Goal: Communication & Community: Answer question/provide support

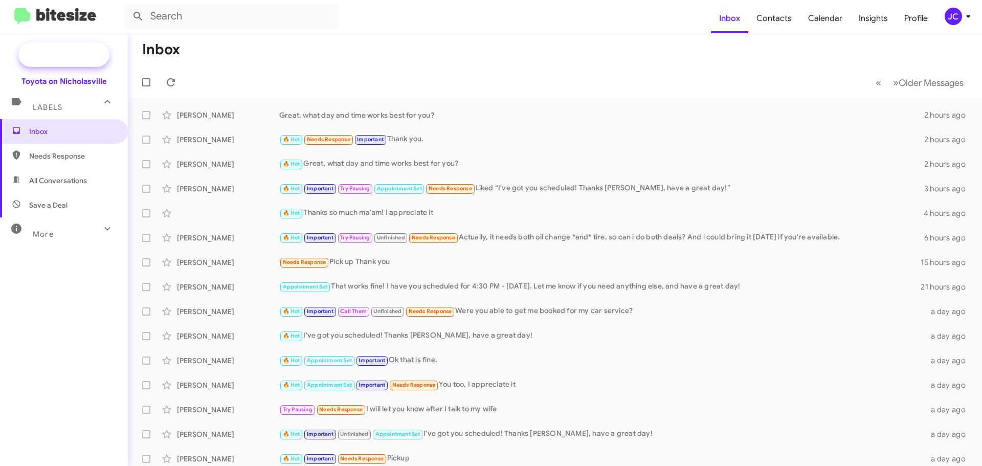
click at [62, 62] on span "New Campaign" at bounding box center [63, 54] width 91 height 25
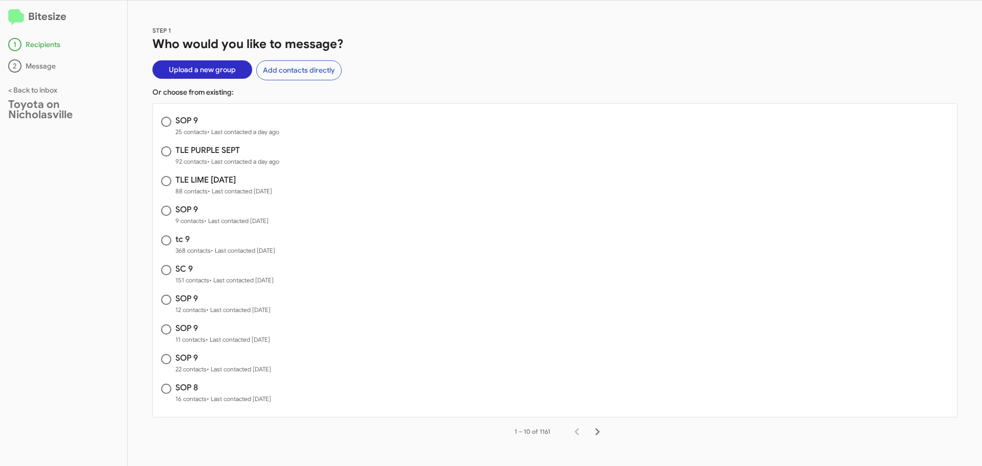
drag, startPoint x: 205, startPoint y: 70, endPoint x: 198, endPoint y: 80, distance: 12.5
click at [205, 70] on span "Upload a new group" at bounding box center [202, 69] width 67 height 18
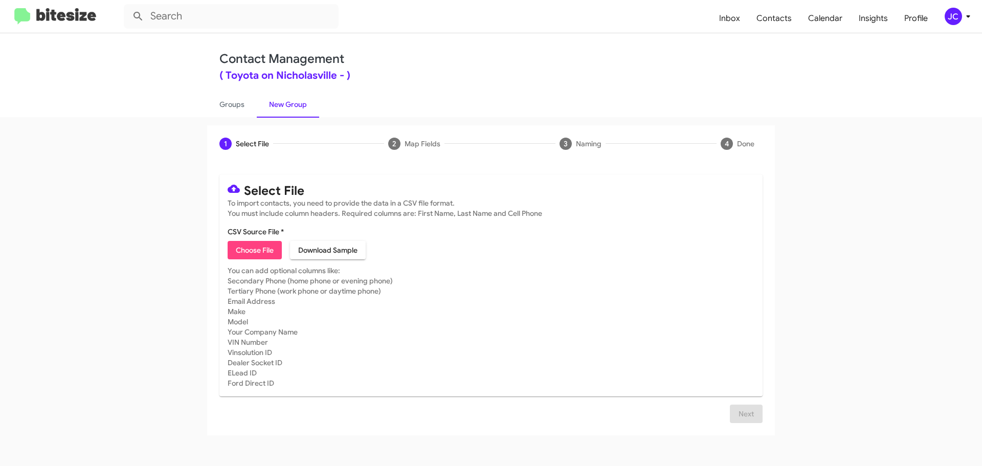
click at [255, 248] on span "Choose File" at bounding box center [255, 250] width 38 height 18
type input "sc 9"
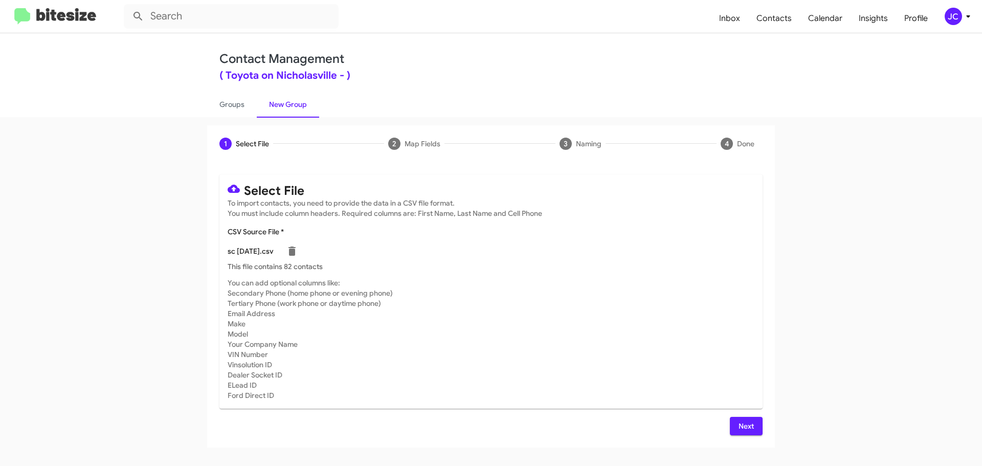
click at [744, 420] on span "Next" at bounding box center [746, 426] width 16 height 18
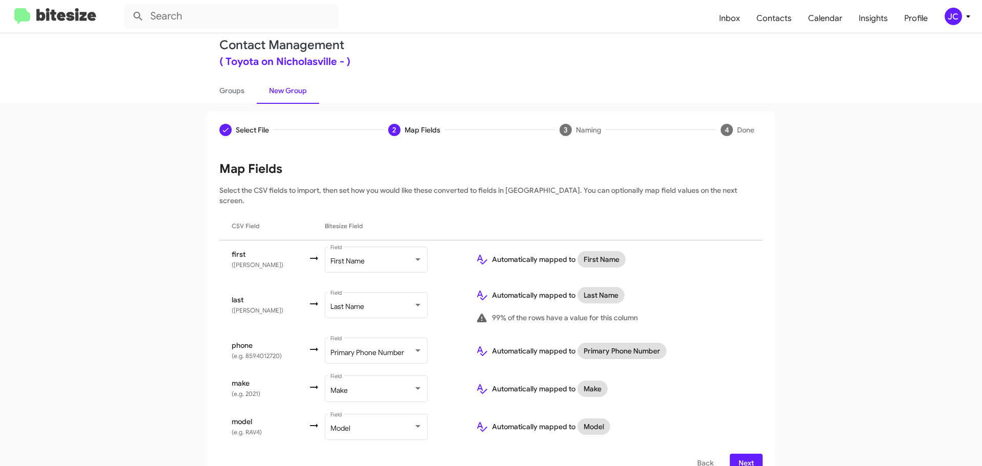
scroll to position [22, 0]
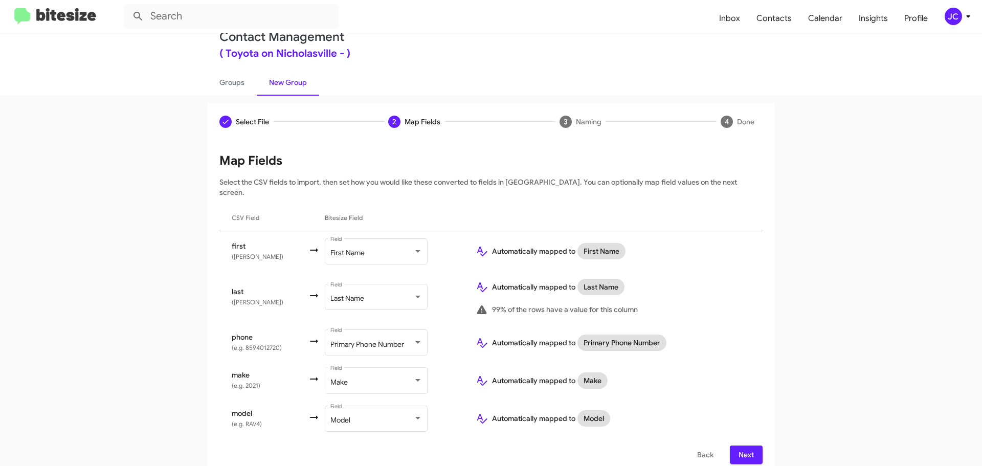
click at [743, 448] on span "Next" at bounding box center [746, 455] width 16 height 18
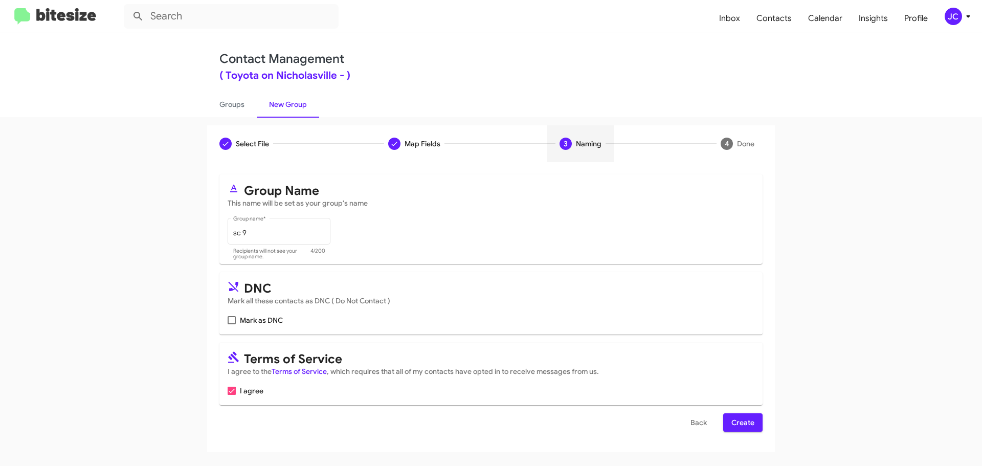
scroll to position [0, 0]
click at [750, 423] on span "Create" at bounding box center [743, 422] width 23 height 18
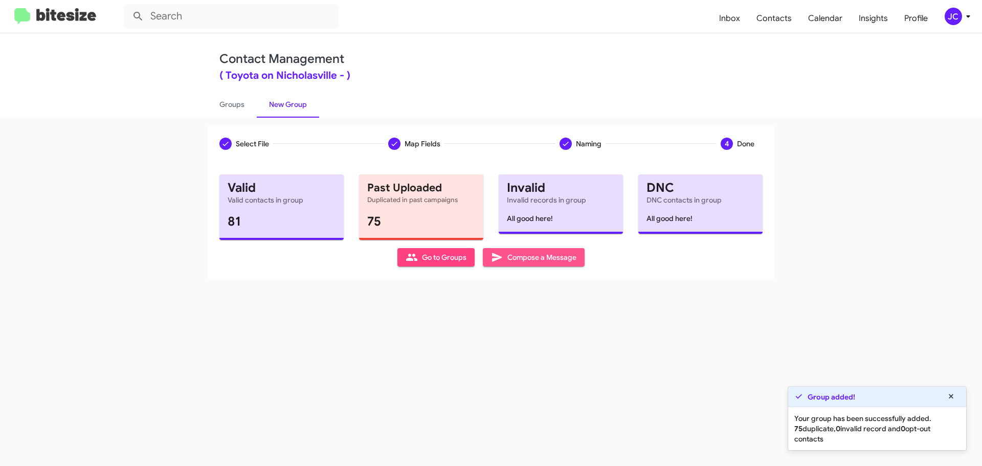
click at [535, 259] on span "Compose a Message" at bounding box center [533, 257] width 85 height 18
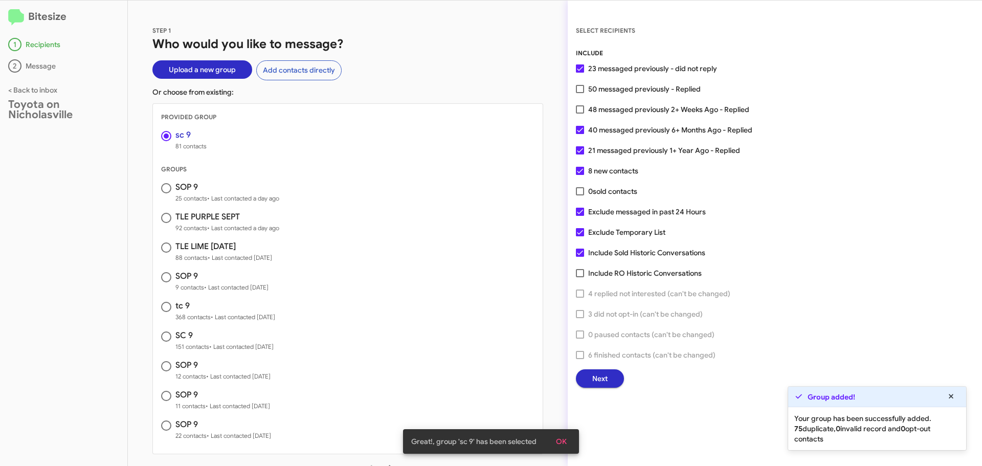
click at [583, 215] on span at bounding box center [580, 212] width 8 height 8
click at [580, 216] on input "Exclude messaged in past 24 Hours" at bounding box center [580, 216] width 1 height 1
checkbox input "false"
click at [613, 378] on button "Next" at bounding box center [600, 378] width 48 height 18
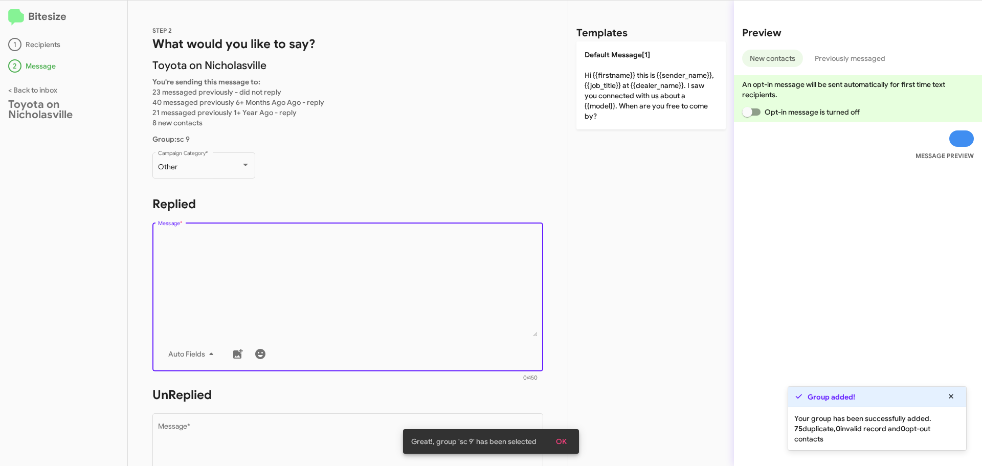
click at [338, 247] on textarea "Message *" at bounding box center [348, 284] width 380 height 104
paste textarea "Hello {{firstname}}, this is Jessika at Toyota on Nicholasville. We were notifi…"
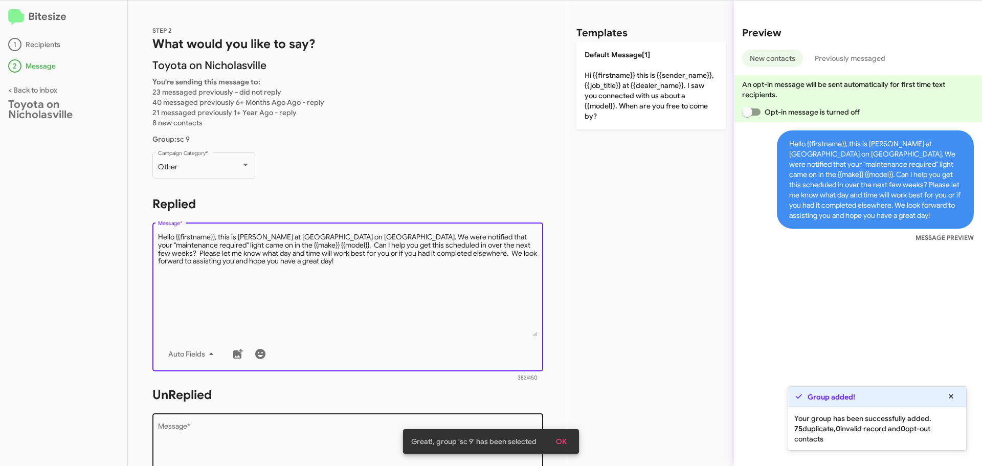
type textarea "Hello {{firstname}}, this is Jessika at Toyota on Nicholasville. We were notifi…"
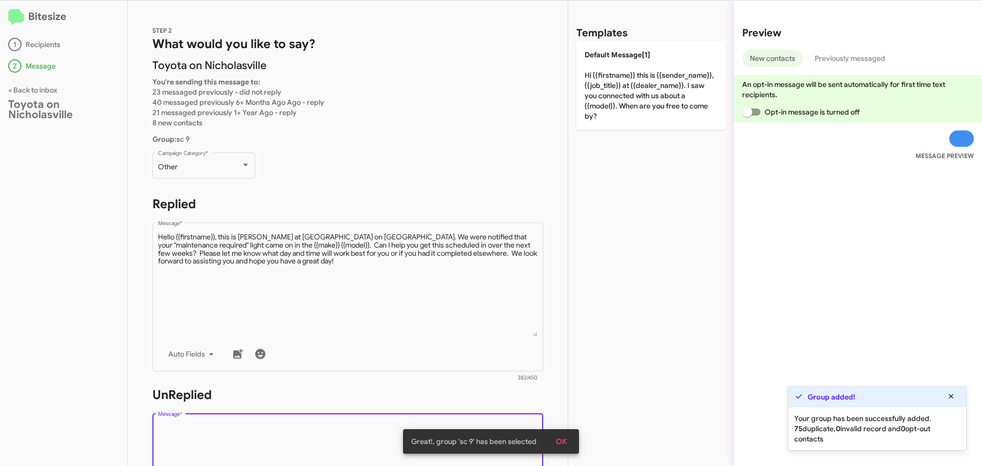
click at [264, 429] on textarea "Message *" at bounding box center [348, 475] width 380 height 104
paste textarea "Hello {{firstname}}, this is Jessika at Toyota on Nicholasville. We were notifi…"
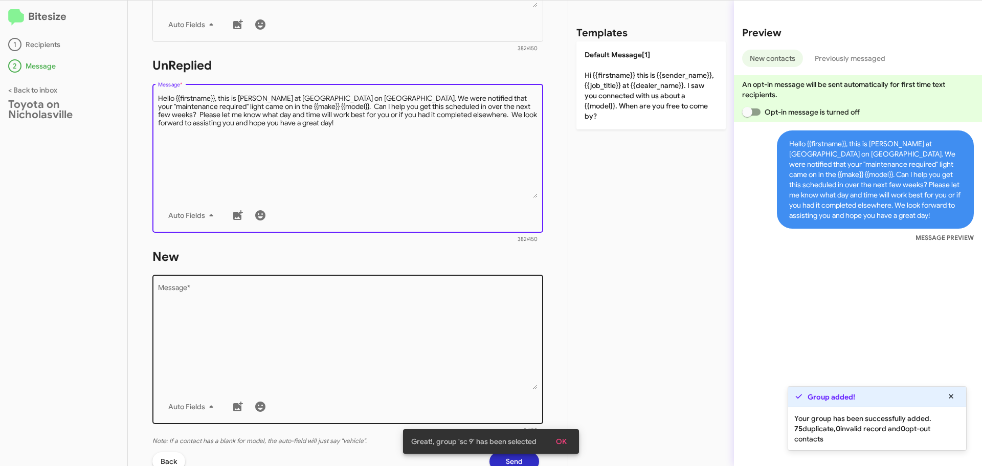
scroll to position [358, 0]
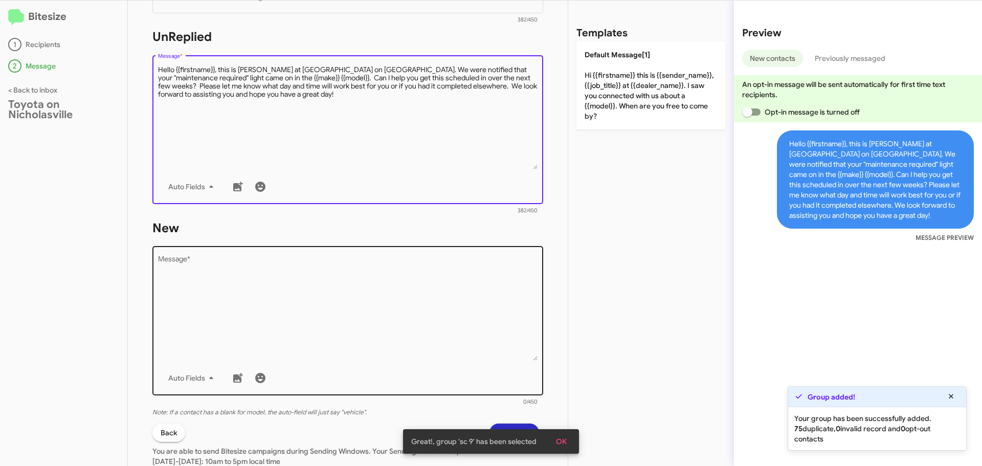
type textarea "Hello {{firstname}}, this is Jessika at Toyota on Nicholasville. We were notifi…"
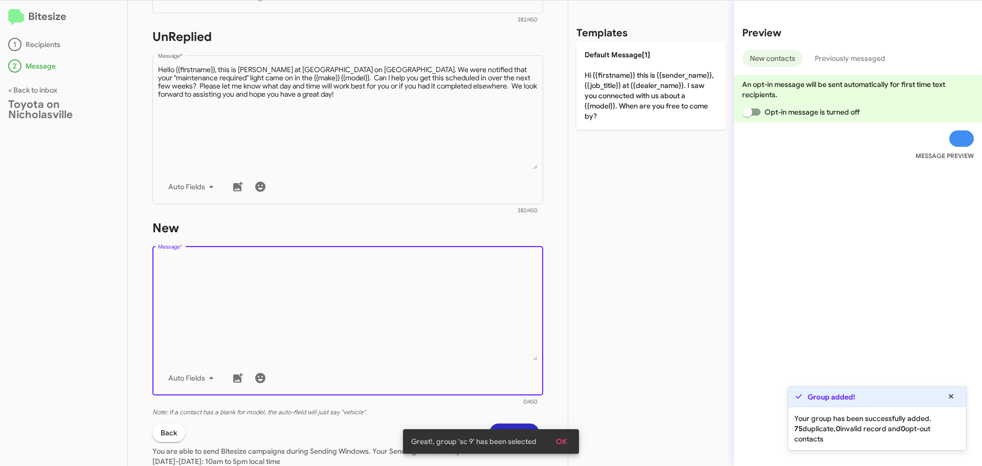
click at [199, 280] on textarea "Message *" at bounding box center [348, 308] width 380 height 104
paste textarea "Hello {{firstname}}, this is Jessika at Toyota on Nicholasville. We were notifi…"
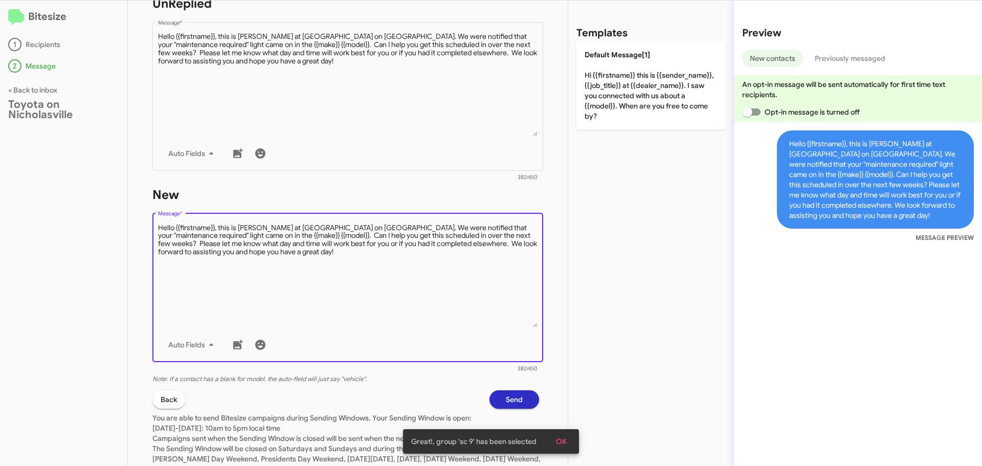
scroll to position [441, 0]
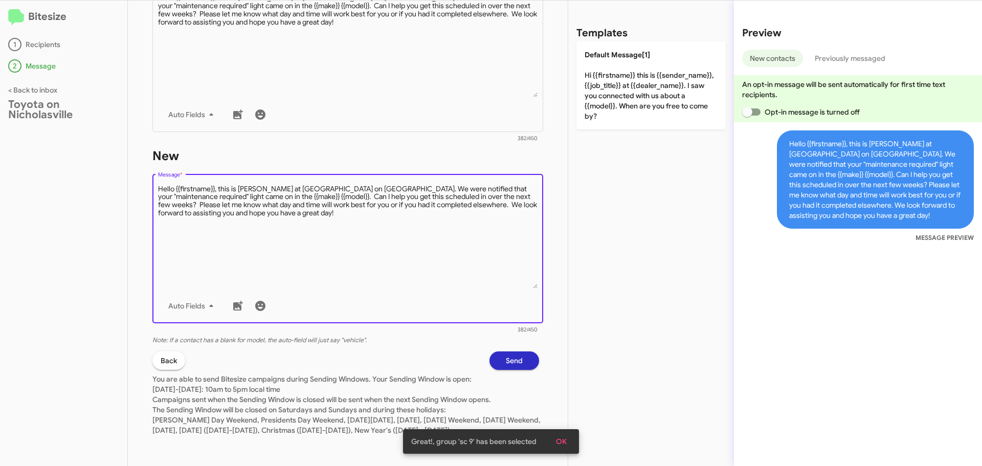
type textarea "Hello {{firstname}}, this is Jessika at Toyota on Nicholasville. We were notifi…"
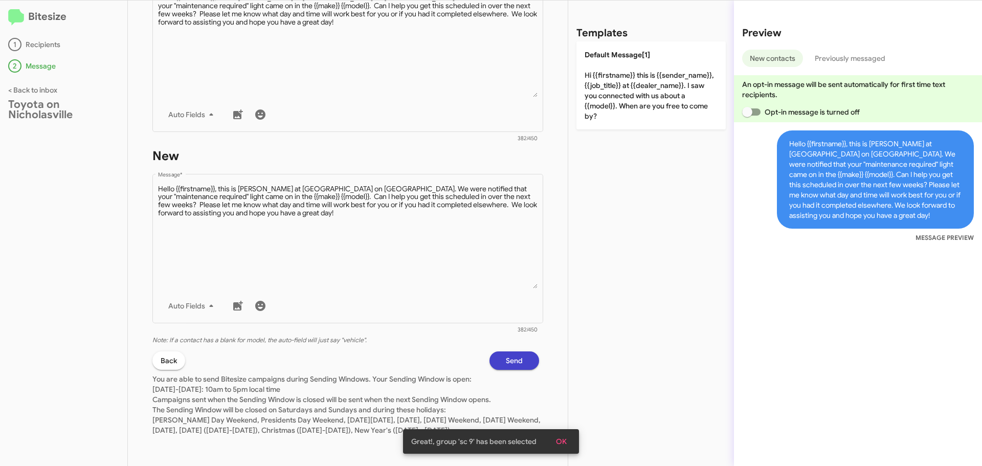
click at [517, 353] on button "Send" at bounding box center [515, 361] width 50 height 18
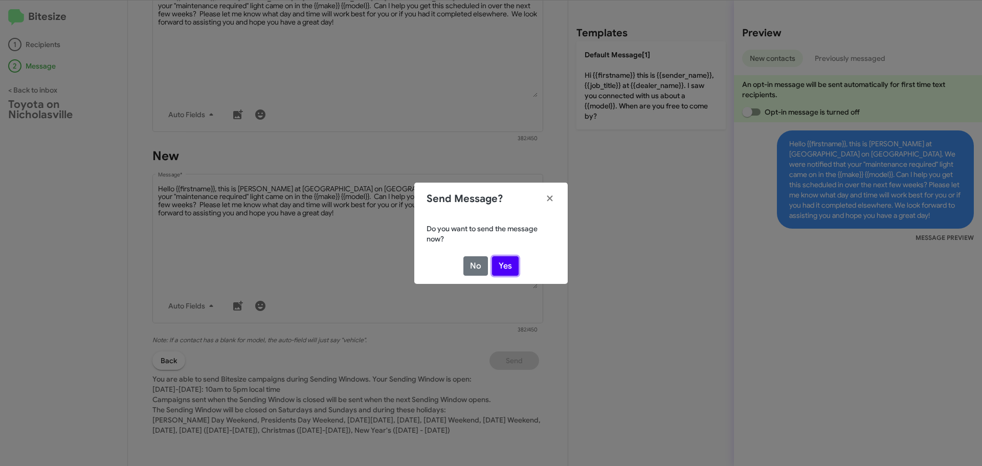
click at [505, 267] on button "Yes" at bounding box center [505, 265] width 27 height 19
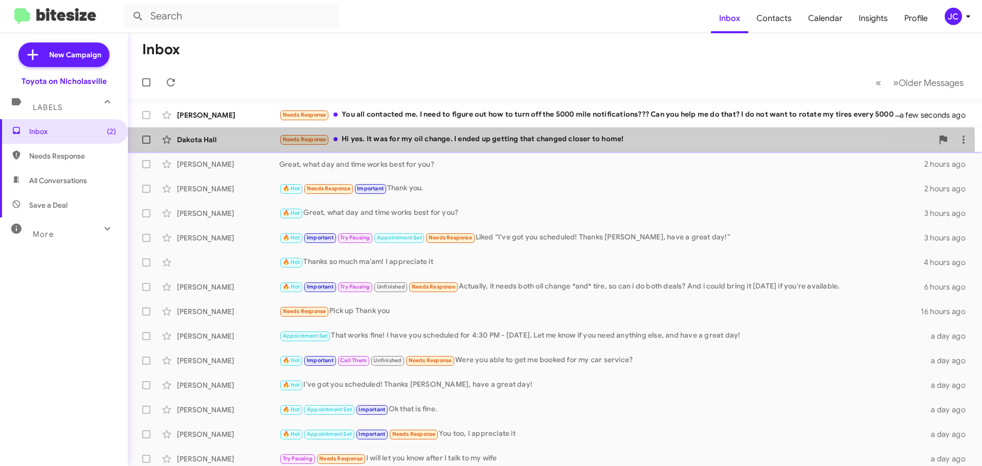
click at [220, 148] on div "Dakota Hall Needs Response Hi yes. It was for my oil change. I ended up getting…" at bounding box center [555, 139] width 838 height 20
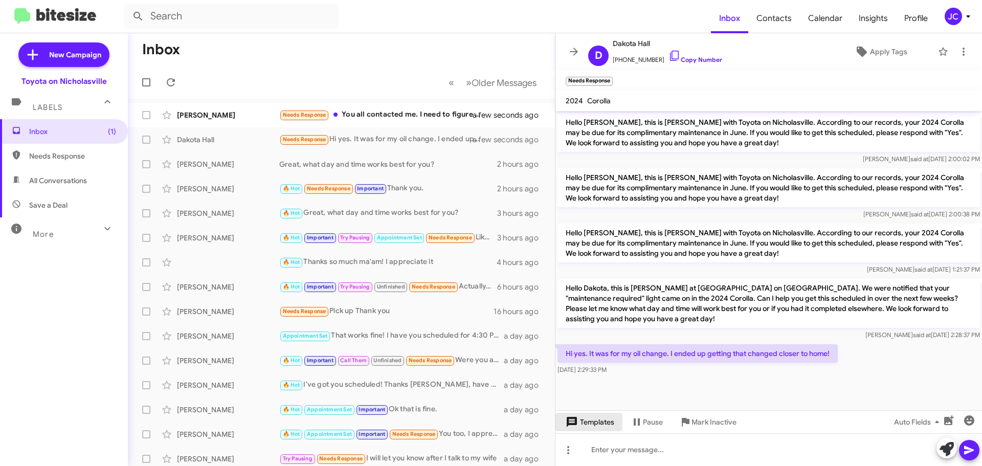
click at [594, 420] on span "Templates" at bounding box center [589, 422] width 51 height 18
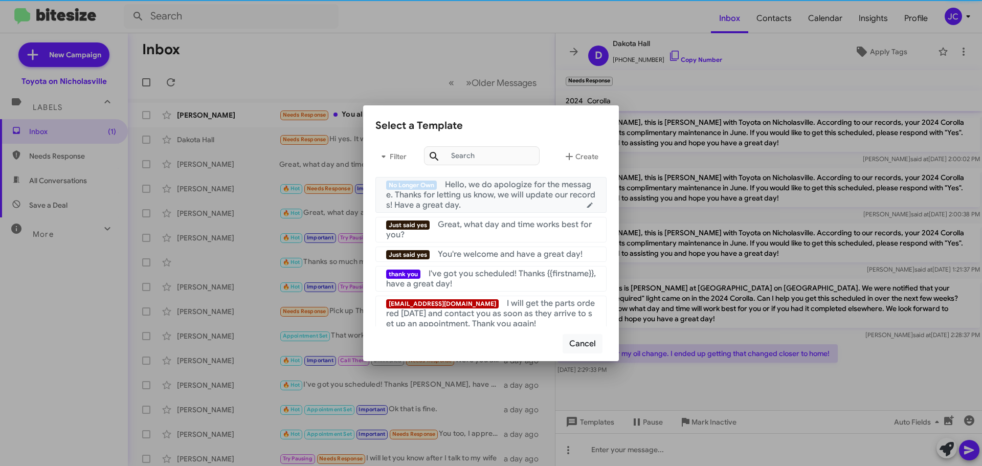
click at [497, 192] on span "Hello, we do apologize for the message. Thanks for letting us know, we will upd…" at bounding box center [490, 195] width 209 height 31
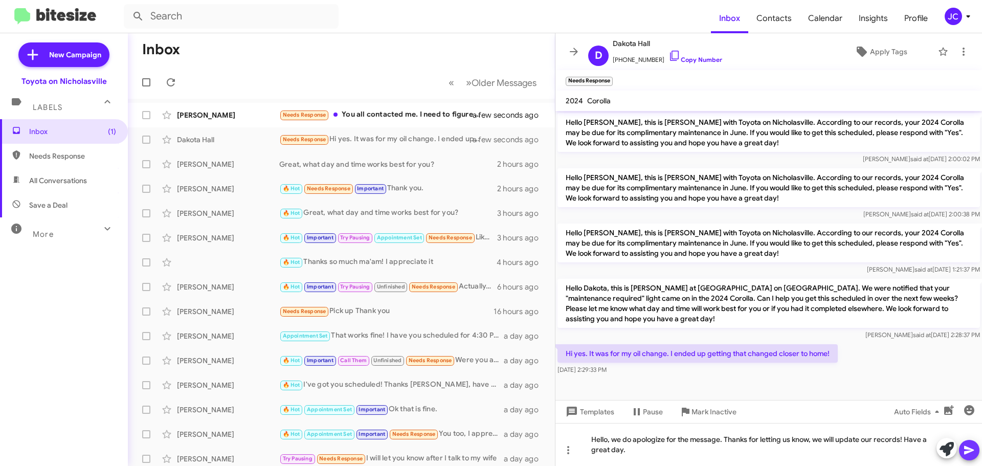
click at [971, 447] on icon at bounding box center [969, 450] width 12 height 12
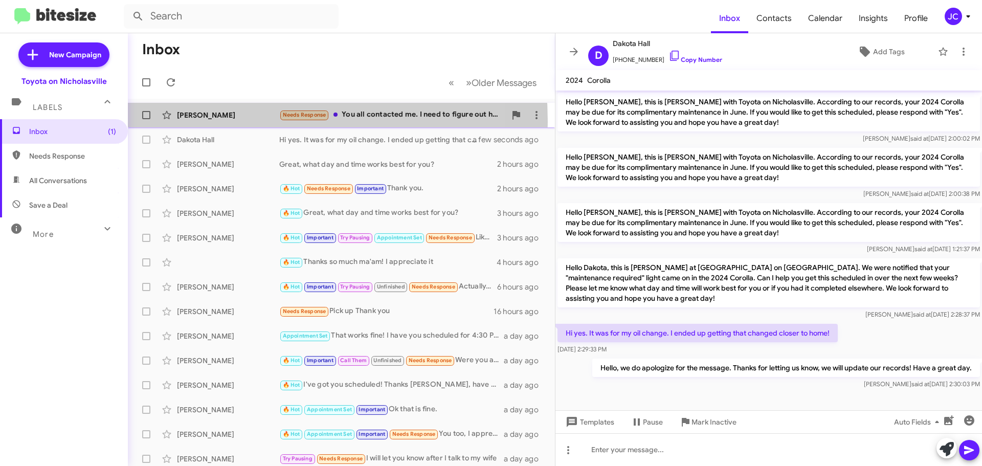
click at [202, 122] on div "John Cheshire Needs Response You all contacted me. I need to figure out how to …" at bounding box center [341, 115] width 411 height 20
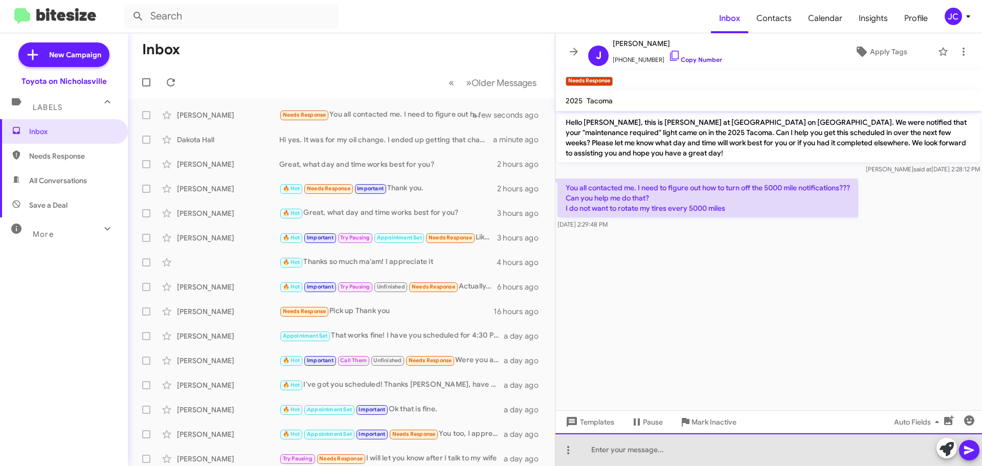
click at [621, 453] on div at bounding box center [769, 449] width 427 height 33
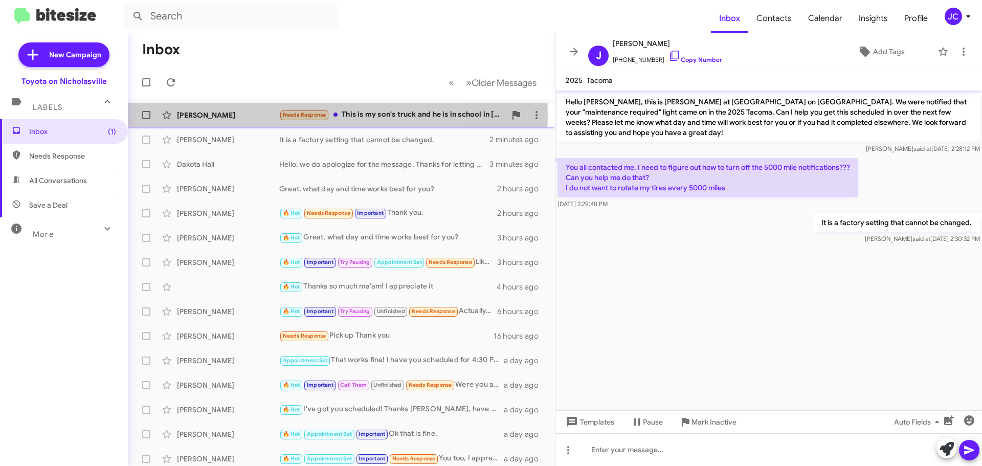
click at [246, 117] on div "[PERSON_NAME]" at bounding box center [228, 115] width 102 height 10
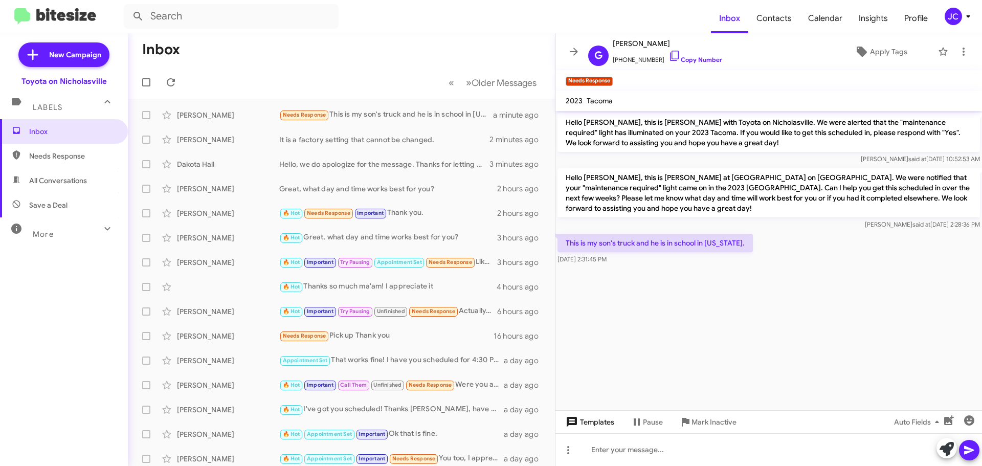
click at [608, 427] on span "Templates" at bounding box center [589, 422] width 51 height 18
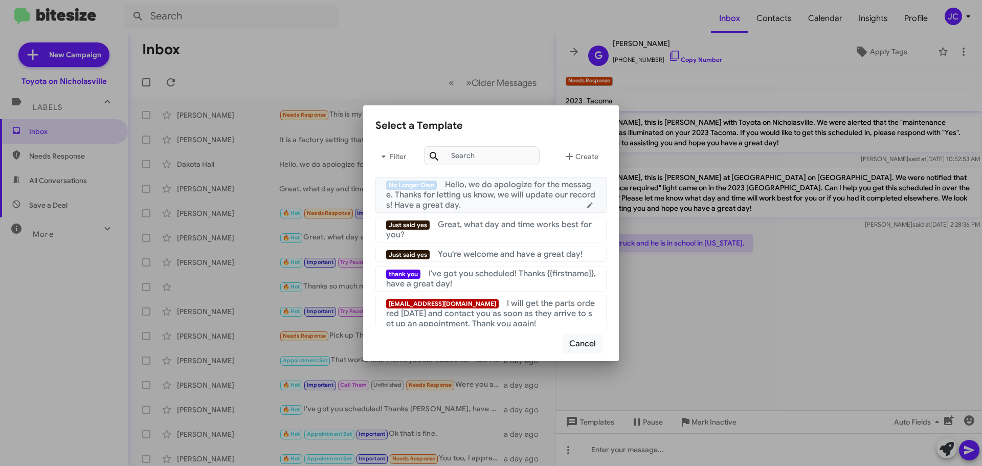
click at [461, 184] on span "Hello, we do apologize for the message. Thanks for letting us know, we will upd…" at bounding box center [490, 195] width 209 height 31
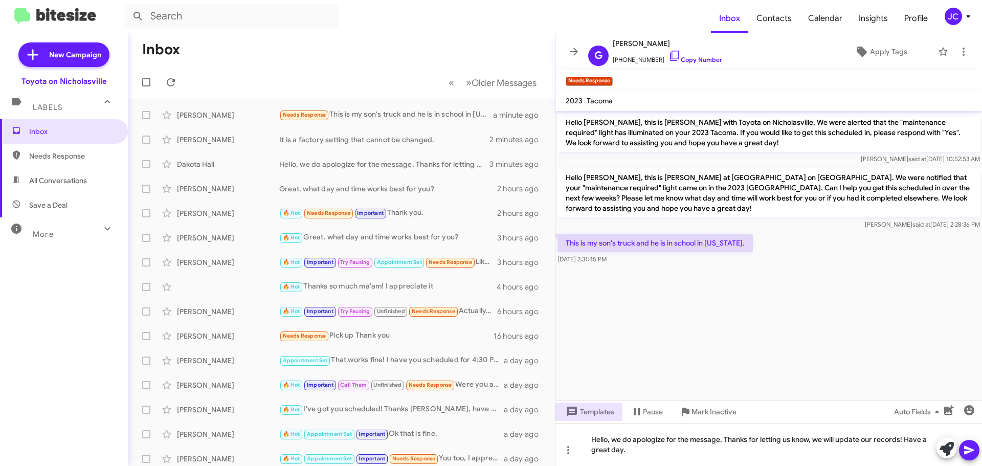
click at [969, 449] on mat-tooltip-component "Insert Media" at bounding box center [949, 436] width 52 height 31
click at [966, 448] on mat-tooltip-component "Insert Media" at bounding box center [949, 436] width 52 height 31
click at [969, 454] on icon at bounding box center [969, 450] width 12 height 12
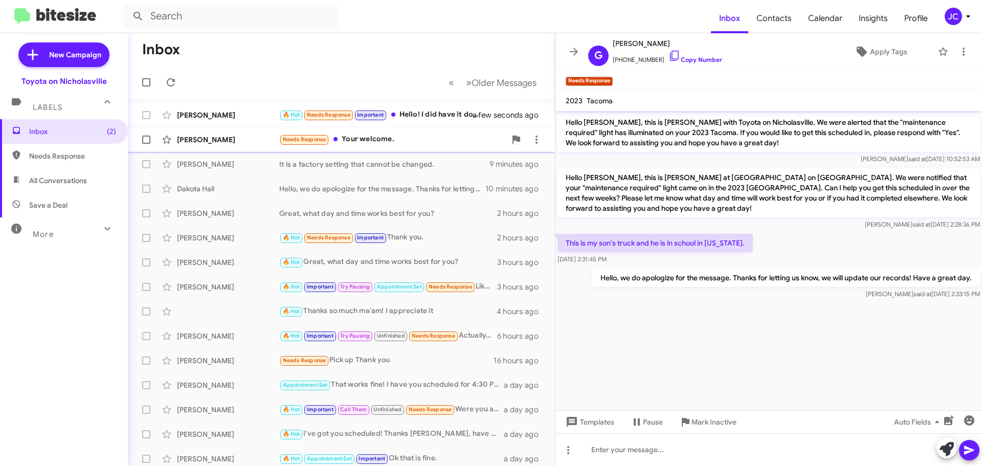
click at [241, 138] on div "[PERSON_NAME]" at bounding box center [228, 140] width 102 height 10
click at [226, 118] on div "[PERSON_NAME]" at bounding box center [228, 115] width 102 height 10
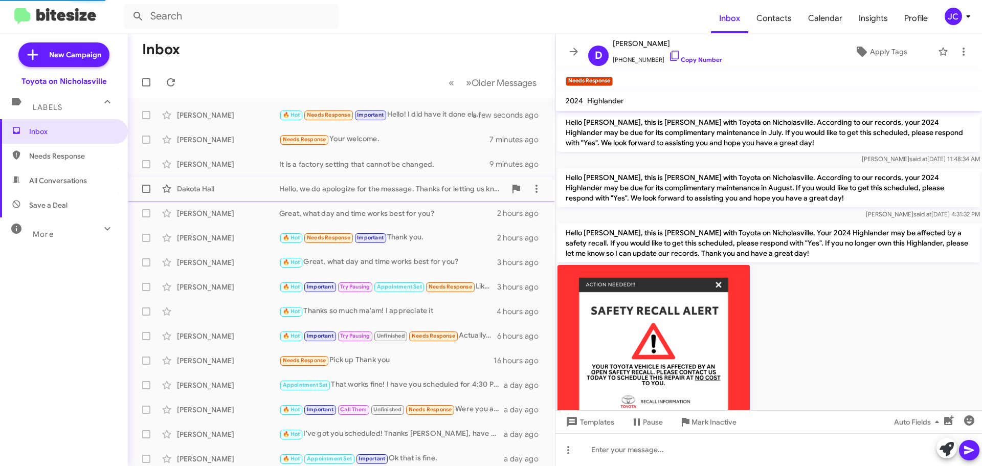
scroll to position [494, 0]
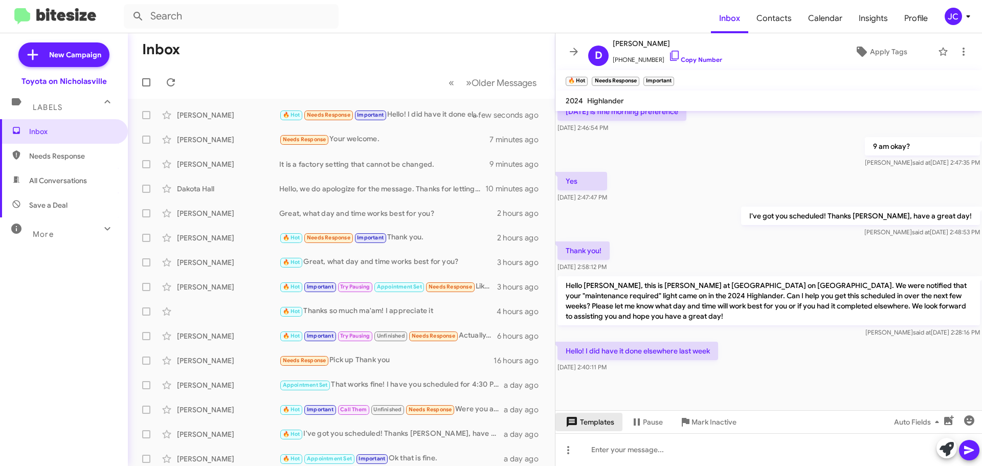
click at [610, 422] on span "Templates" at bounding box center [589, 422] width 51 height 18
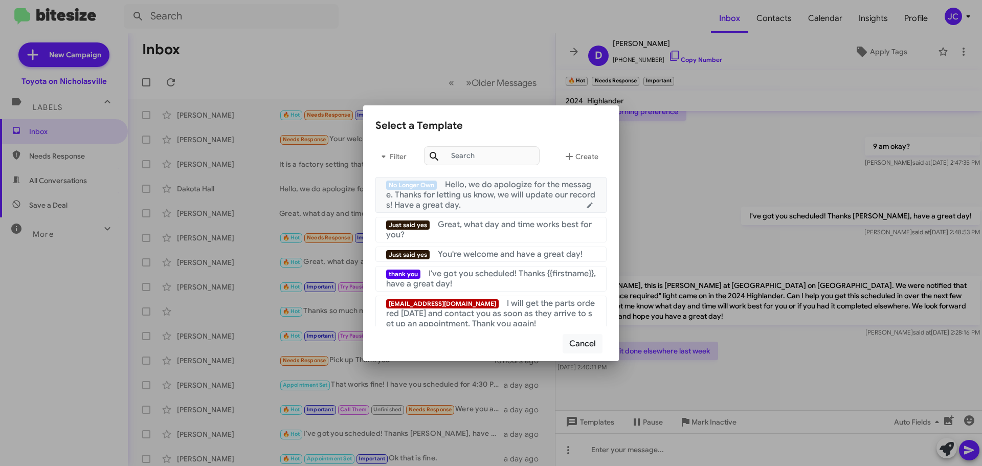
click at [493, 189] on span "Hello, we do apologize for the message. Thanks for letting us know, we will upd…" at bounding box center [490, 195] width 209 height 31
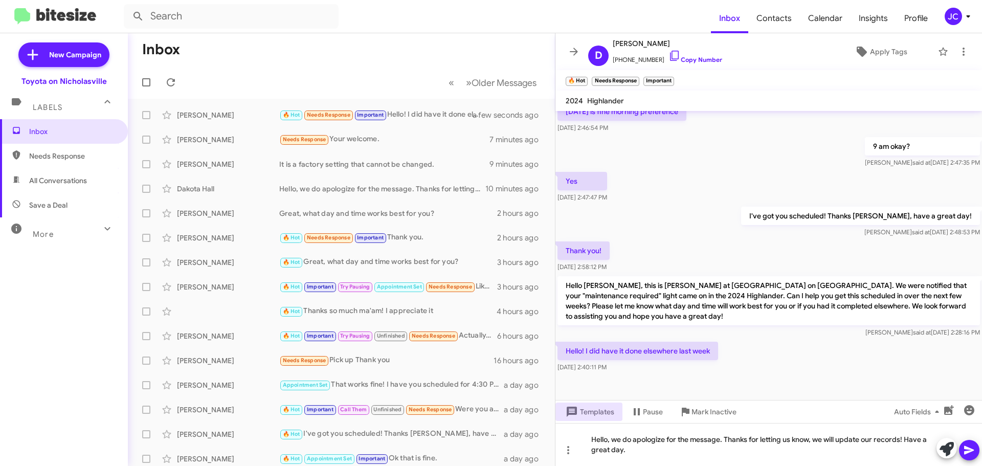
click at [969, 451] on icon at bounding box center [970, 450] width 10 height 9
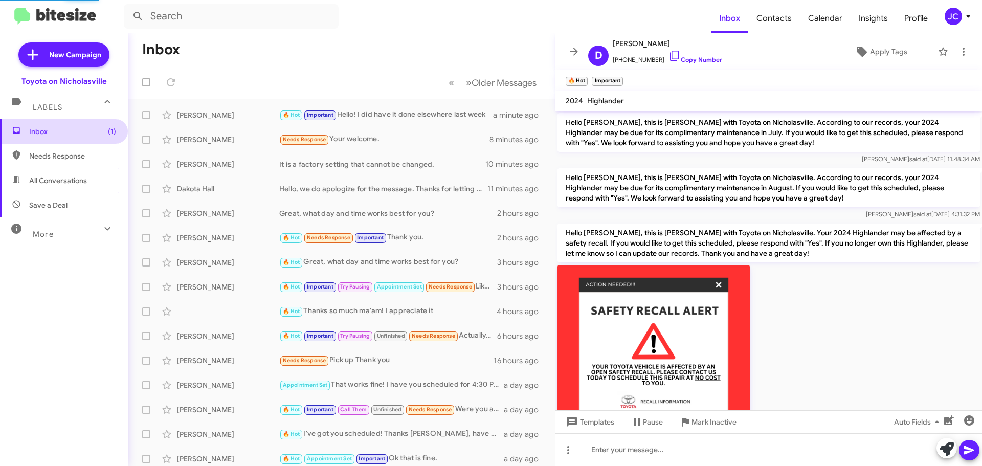
scroll to position [568, 0]
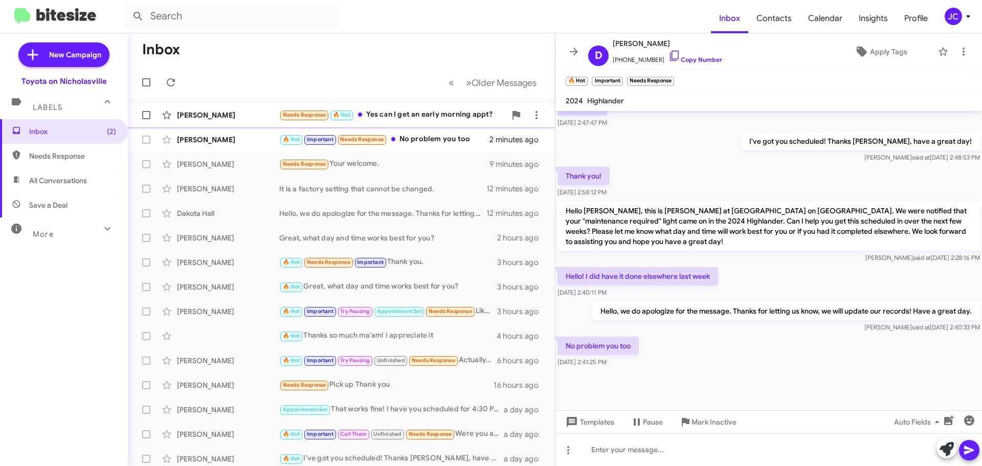
click at [201, 114] on div "[PERSON_NAME]" at bounding box center [228, 115] width 102 height 10
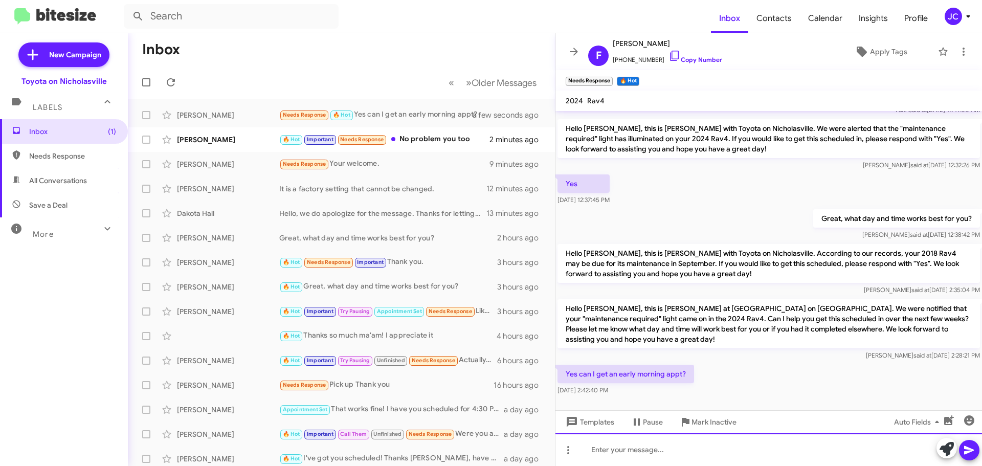
click at [707, 445] on div at bounding box center [769, 449] width 427 height 33
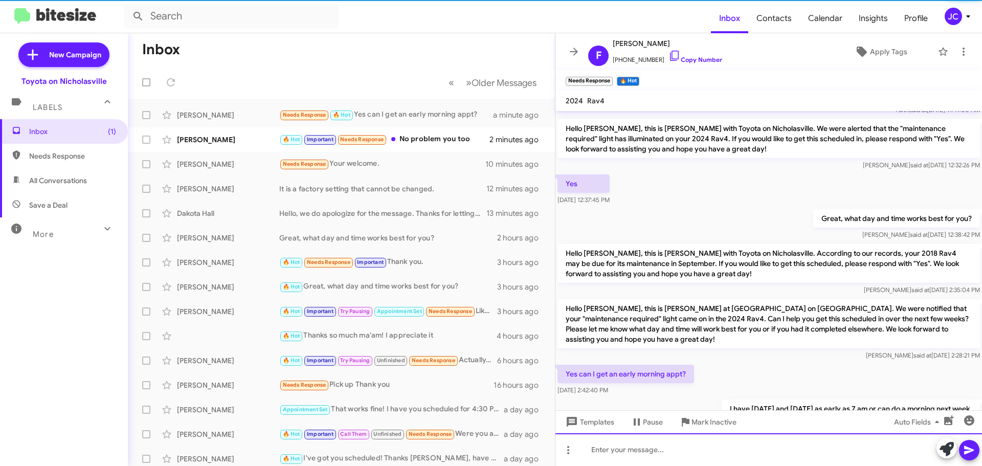
scroll to position [0, 0]
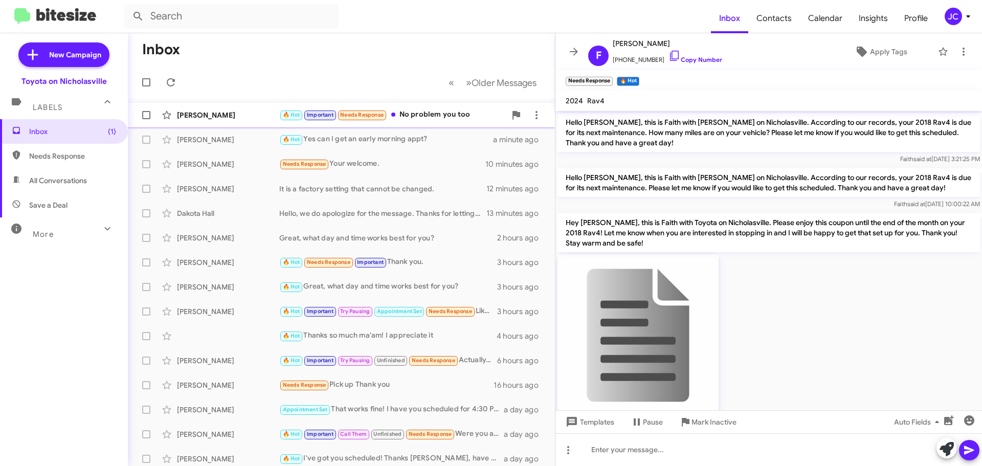
click at [239, 116] on div "[PERSON_NAME]" at bounding box center [228, 115] width 102 height 10
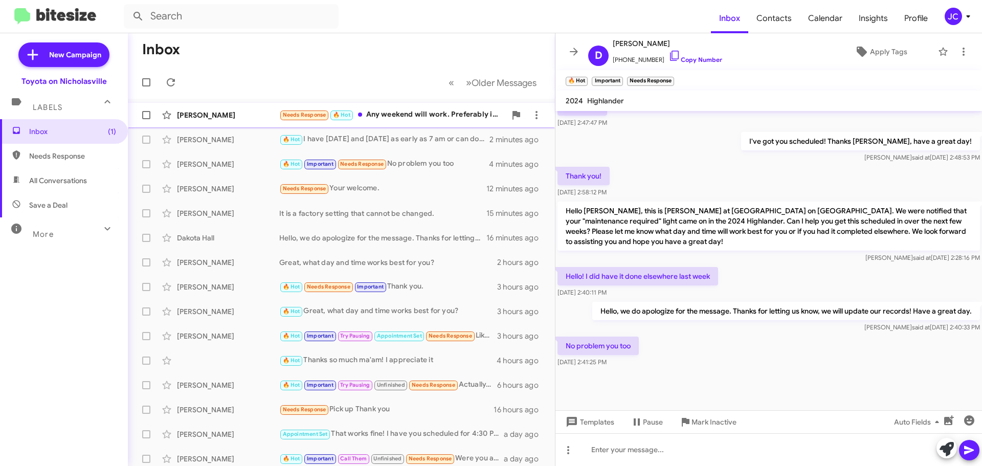
click at [246, 118] on div "[PERSON_NAME]" at bounding box center [228, 115] width 102 height 10
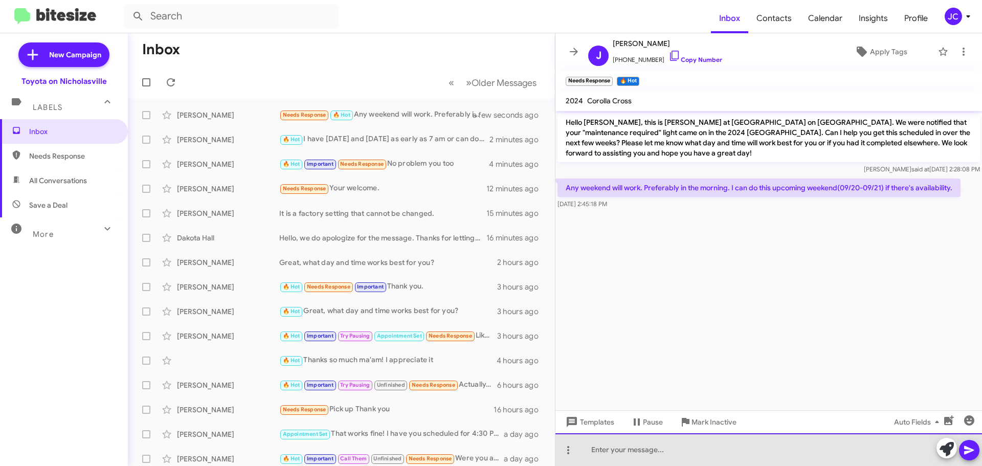
click at [665, 449] on div at bounding box center [769, 449] width 427 height 33
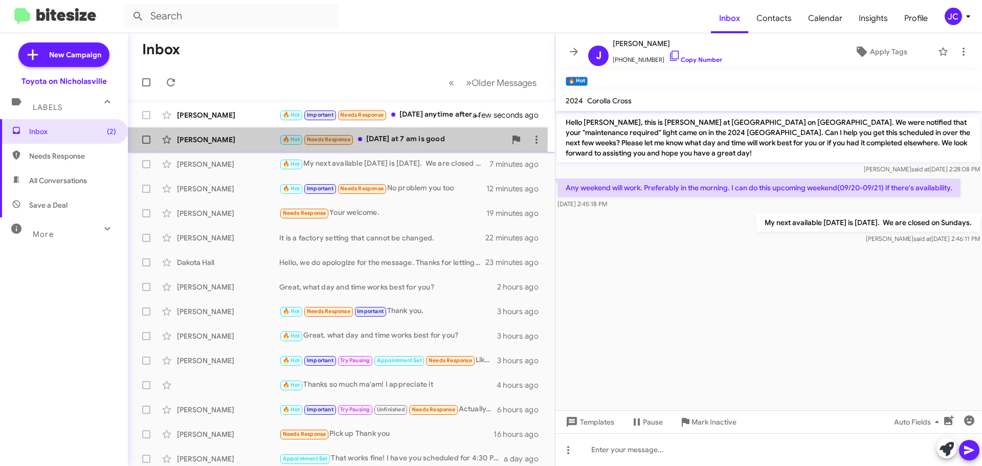
click at [227, 139] on div "[PERSON_NAME]" at bounding box center [228, 140] width 102 height 10
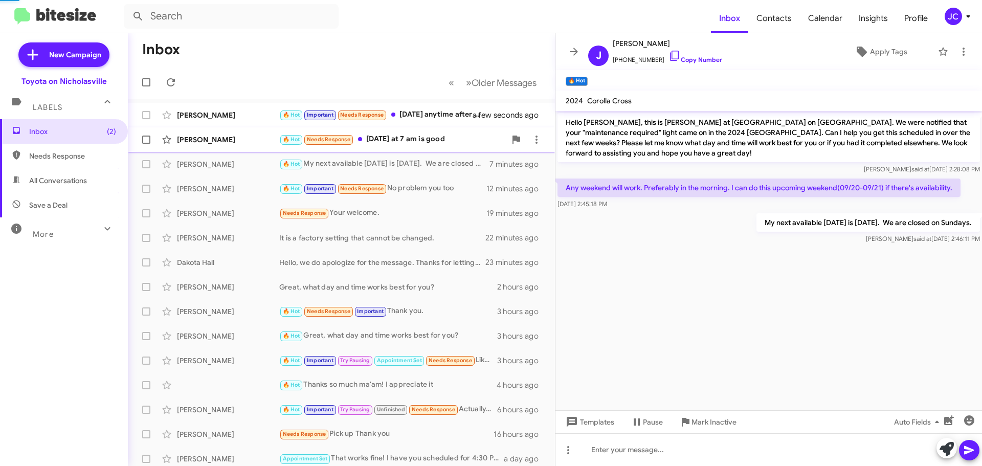
scroll to position [392, 0]
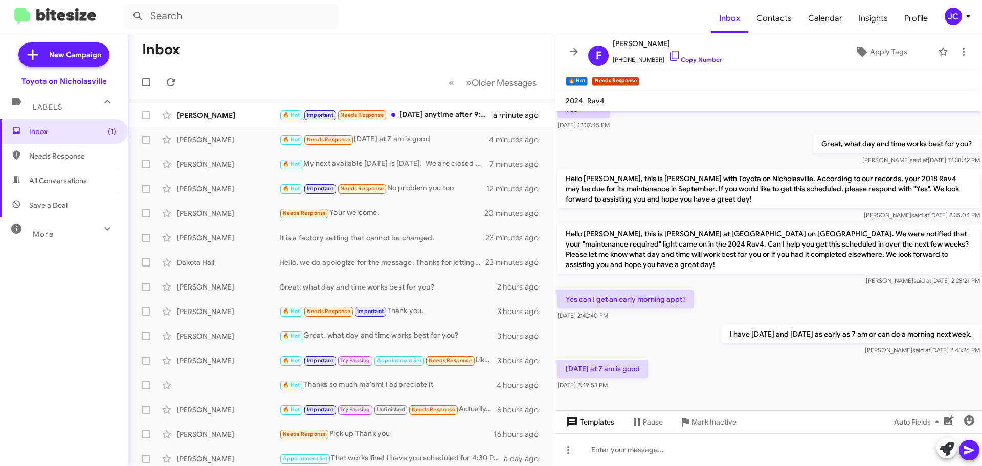
click at [595, 422] on span "Templates" at bounding box center [589, 422] width 51 height 18
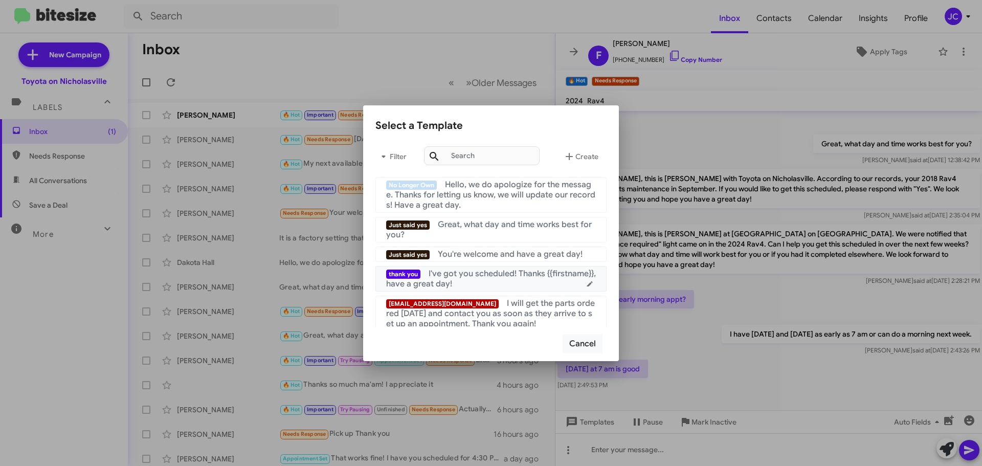
click at [520, 284] on div "thank you I've got you scheduled! Thanks {{firstname}}, have a great day!" at bounding box center [491, 279] width 210 height 20
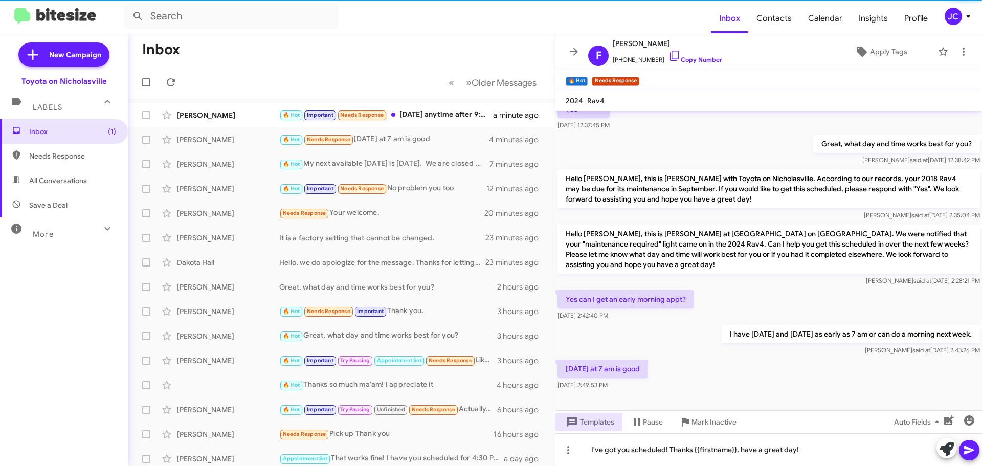
click at [967, 445] on icon at bounding box center [969, 450] width 12 height 12
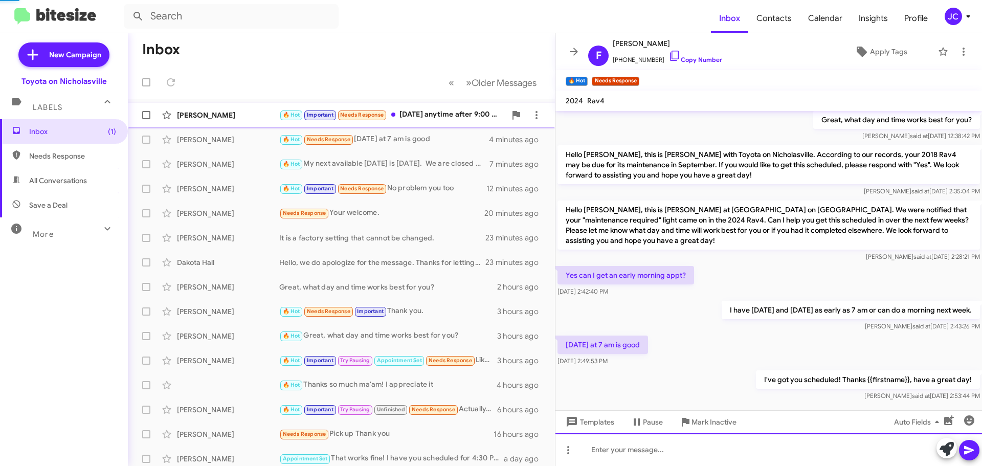
scroll to position [429, 0]
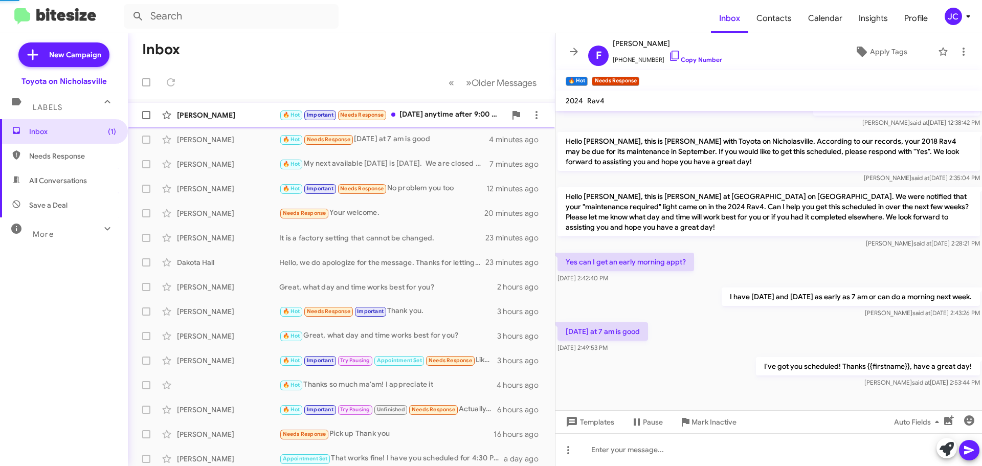
click at [202, 114] on div "[PERSON_NAME]" at bounding box center [228, 115] width 102 height 10
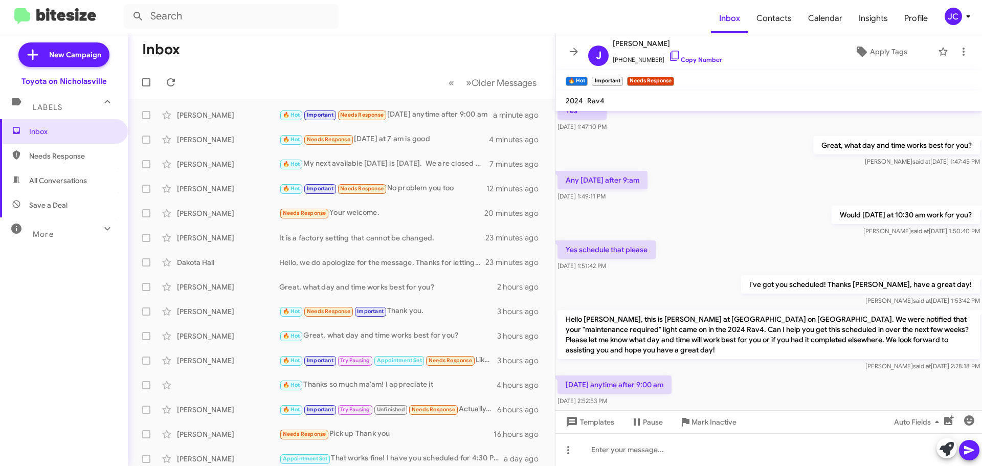
scroll to position [734, 0]
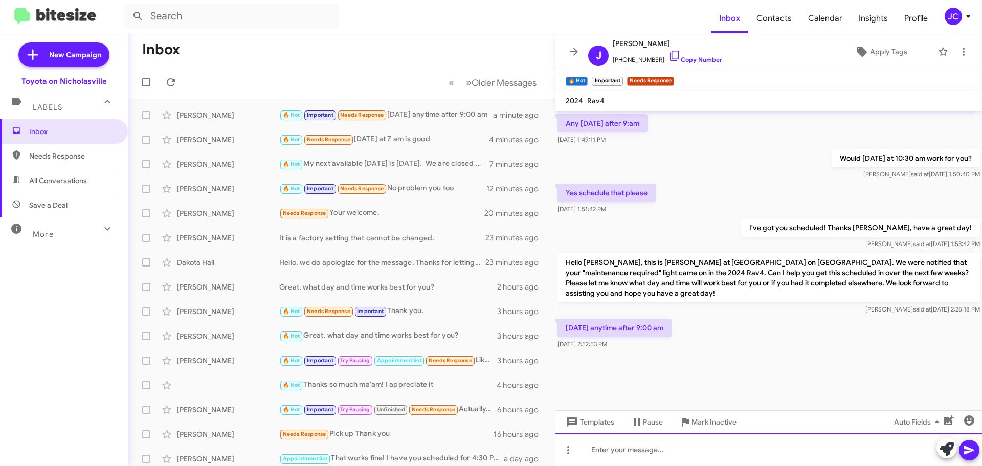
click at [637, 454] on div at bounding box center [769, 449] width 427 height 33
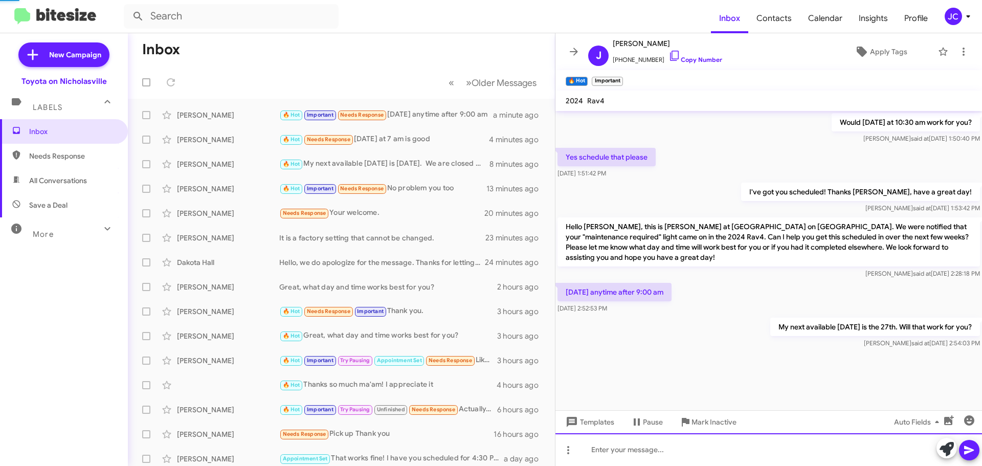
scroll to position [771, 0]
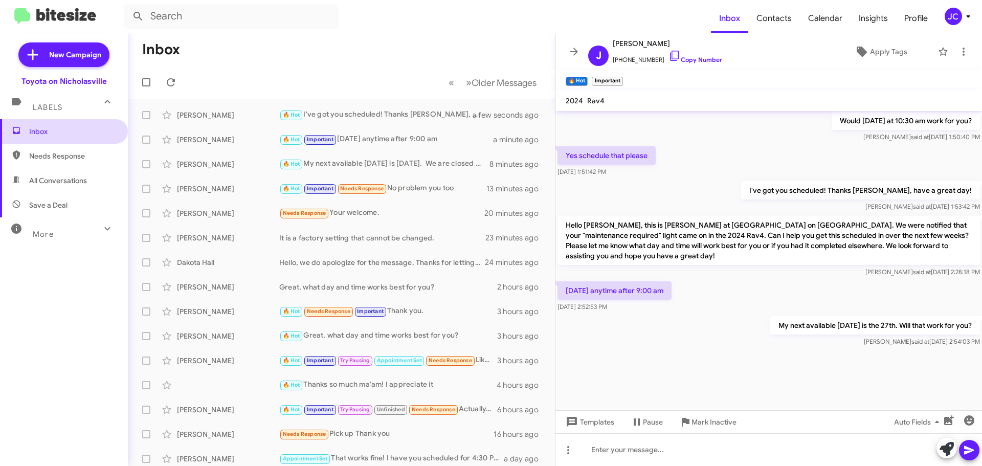
click at [103, 121] on span "Inbox" at bounding box center [64, 131] width 128 height 25
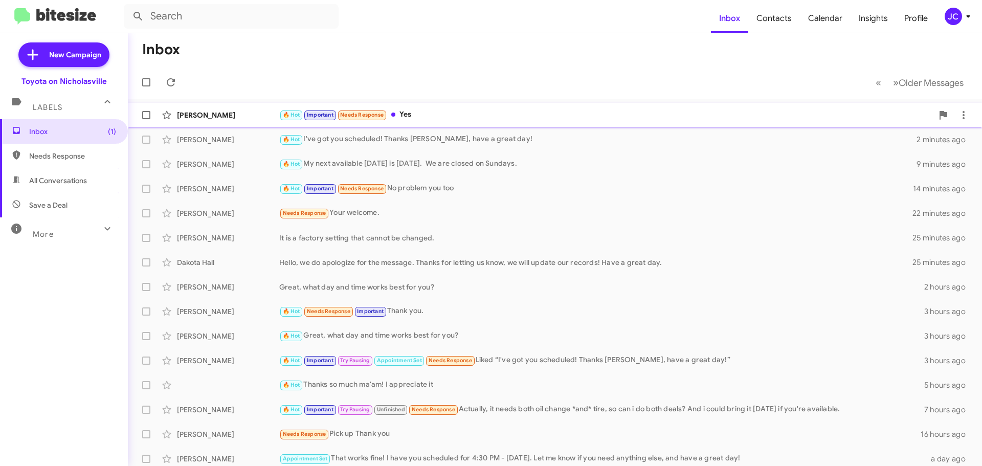
click at [249, 125] on div "[PERSON_NAME] 🔥 Hot Important Needs Response Yes a minute ago" at bounding box center [555, 115] width 838 height 20
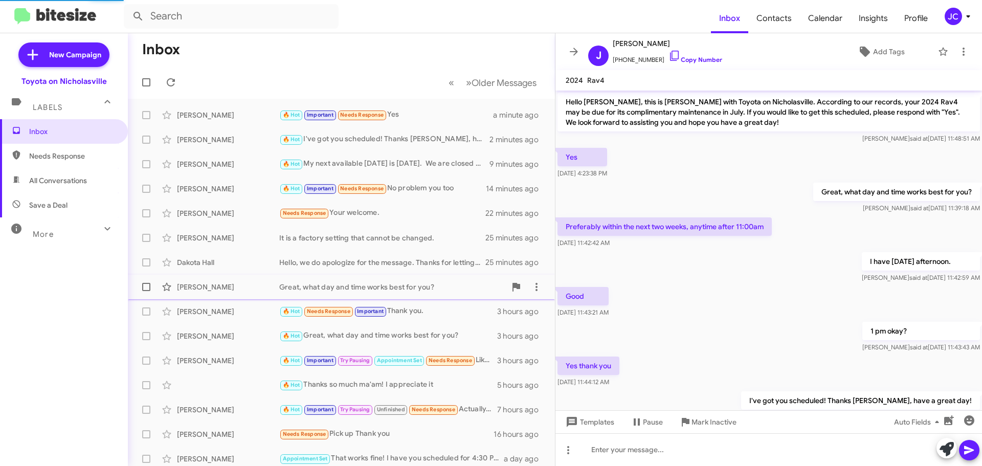
scroll to position [478, 0]
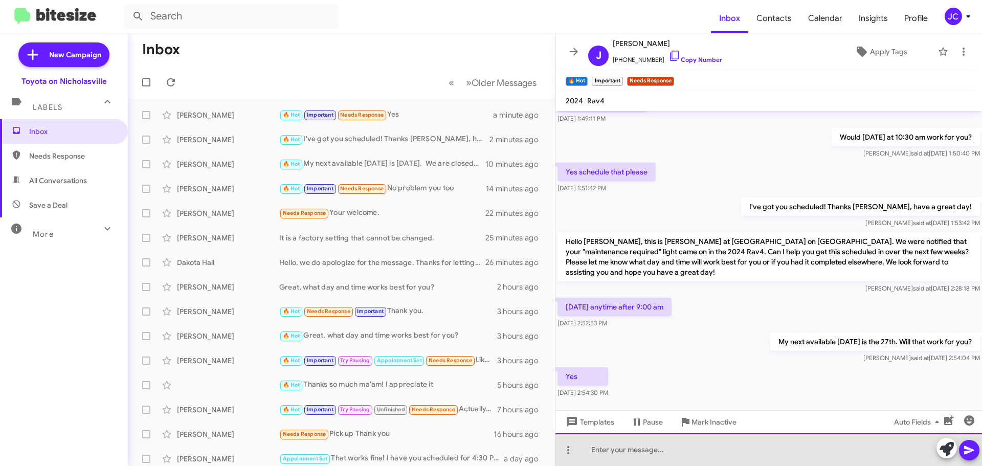
click at [640, 460] on div at bounding box center [769, 449] width 427 height 33
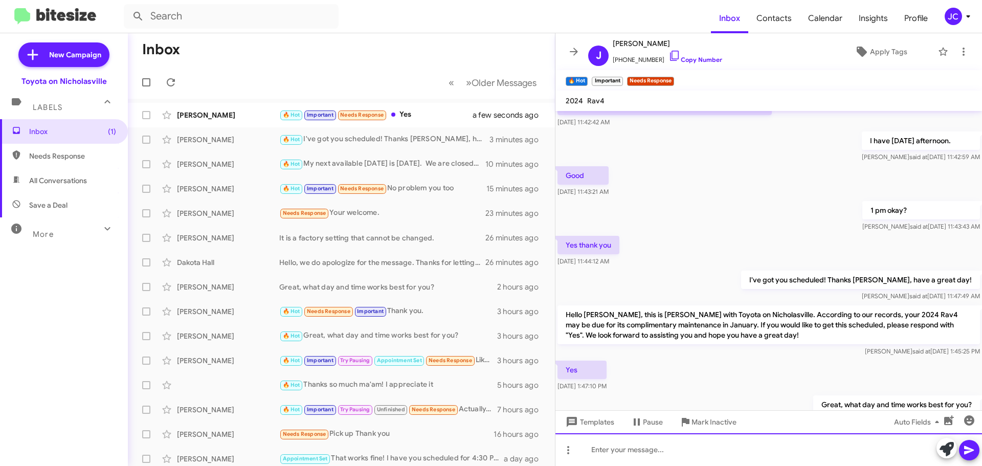
scroll to position [499, 0]
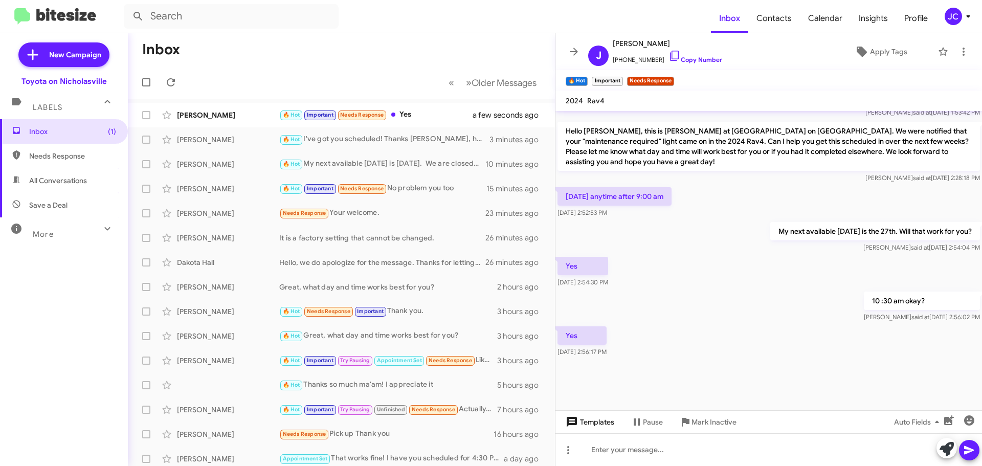
click at [595, 425] on span "Templates" at bounding box center [589, 422] width 51 height 18
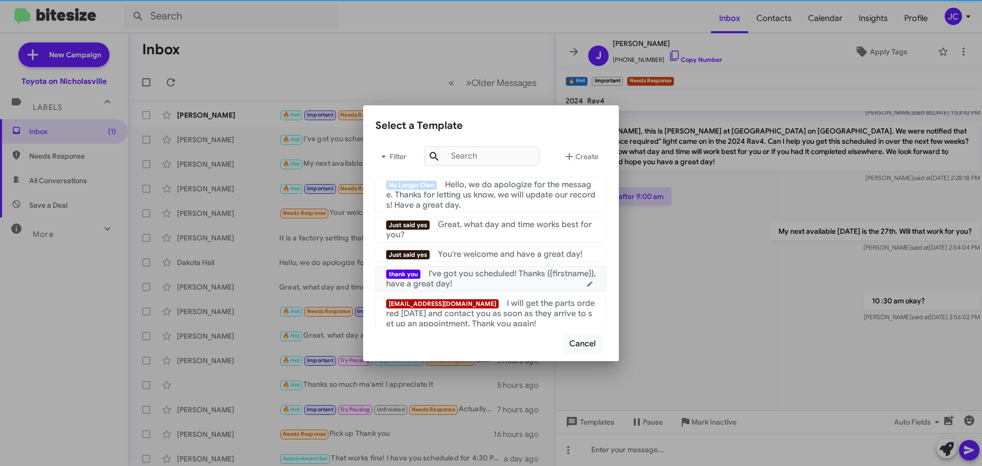
click at [488, 287] on div "thank you I've got you scheduled! Thanks {{firstname}}, have a great day!" at bounding box center [491, 279] width 210 height 20
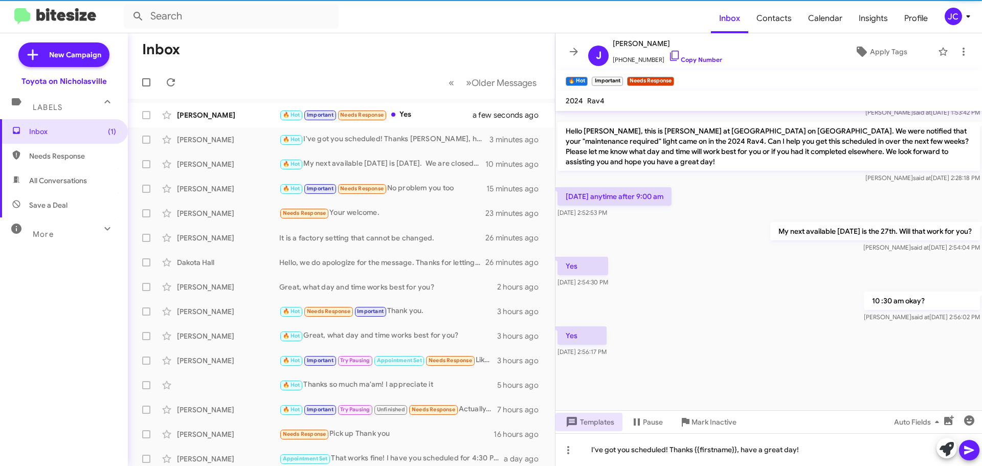
click at [963, 451] on icon at bounding box center [969, 450] width 12 height 12
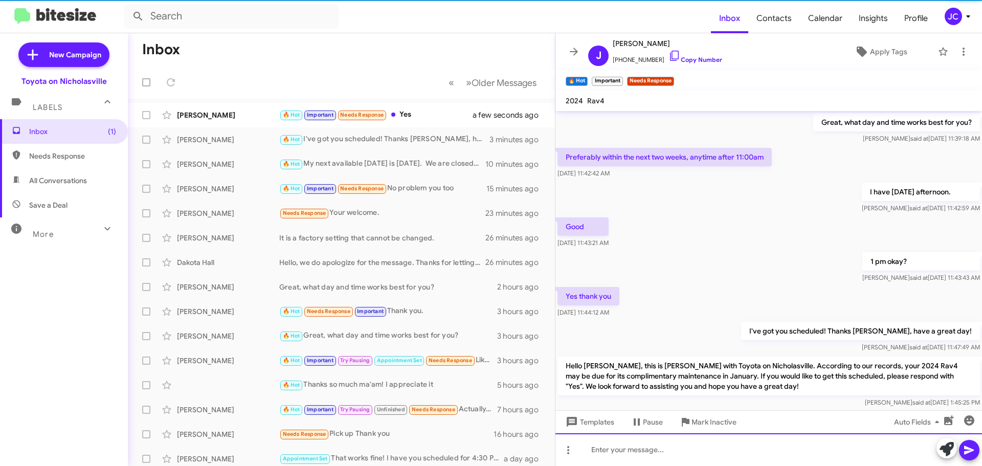
scroll to position [0, 0]
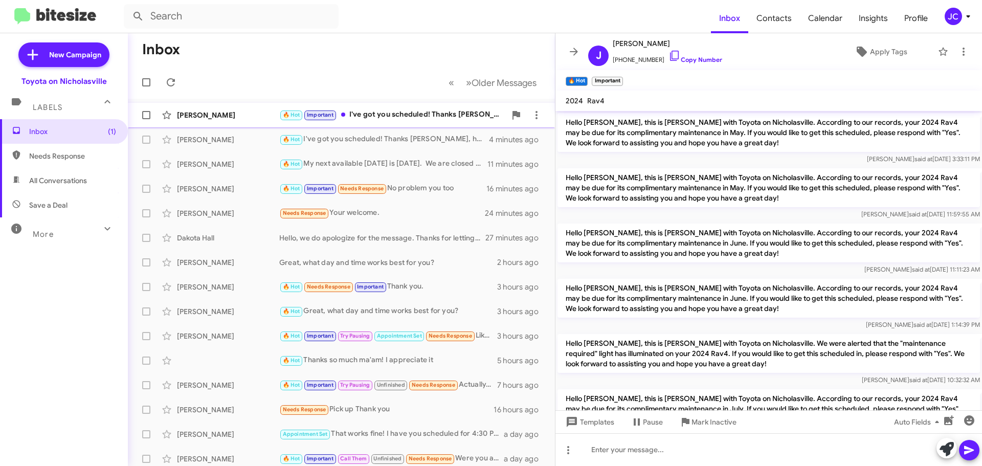
click at [264, 116] on div "[PERSON_NAME]" at bounding box center [228, 115] width 102 height 10
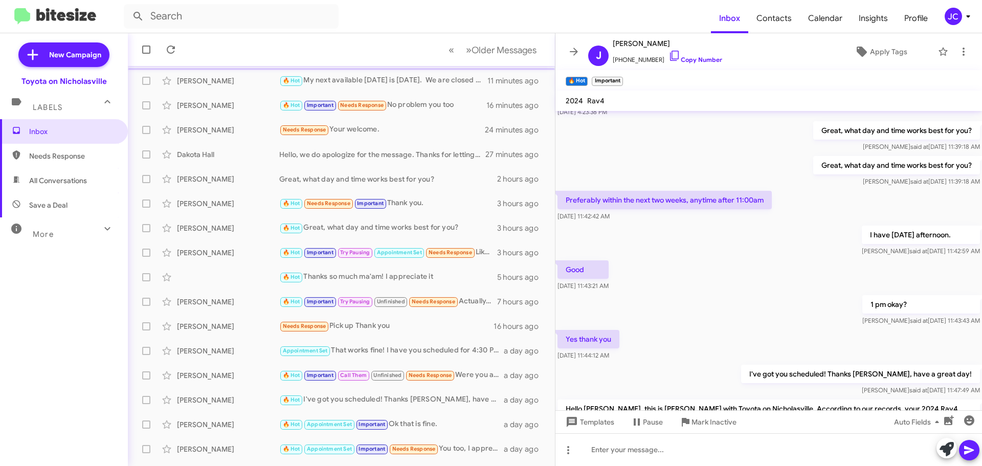
scroll to position [128, 0]
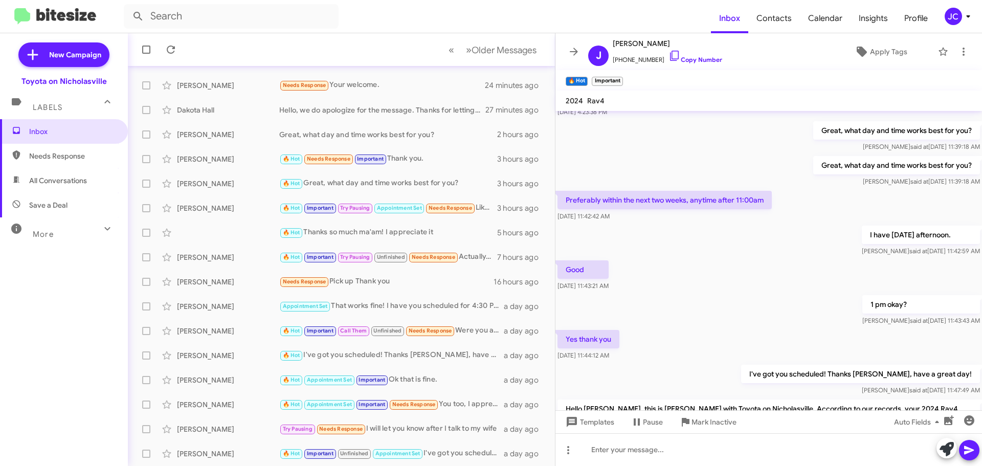
click at [65, 233] on div "More" at bounding box center [53, 230] width 91 height 19
click at [65, 201] on span "Save a Deal" at bounding box center [48, 205] width 38 height 10
type input "in:not-interested"
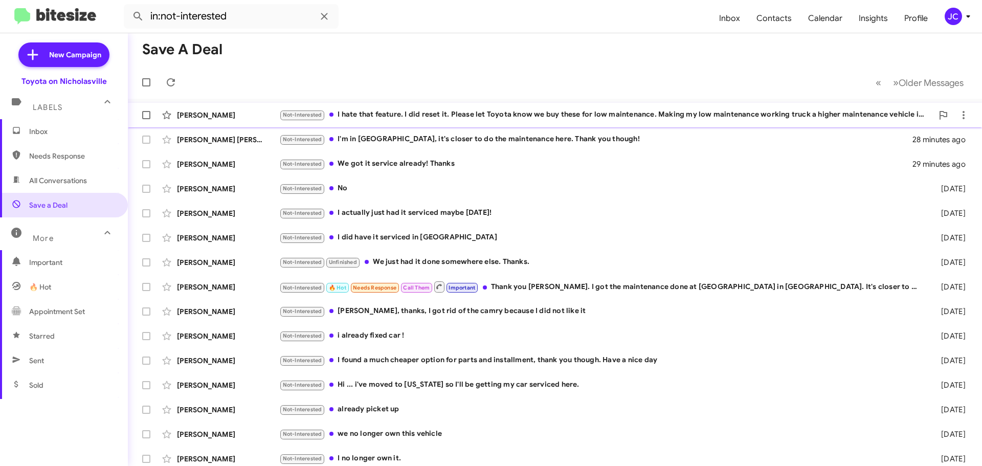
click at [242, 108] on div "[PERSON_NAME] Not-Interested I hate that feature. I did reset it. Please let To…" at bounding box center [555, 115] width 838 height 20
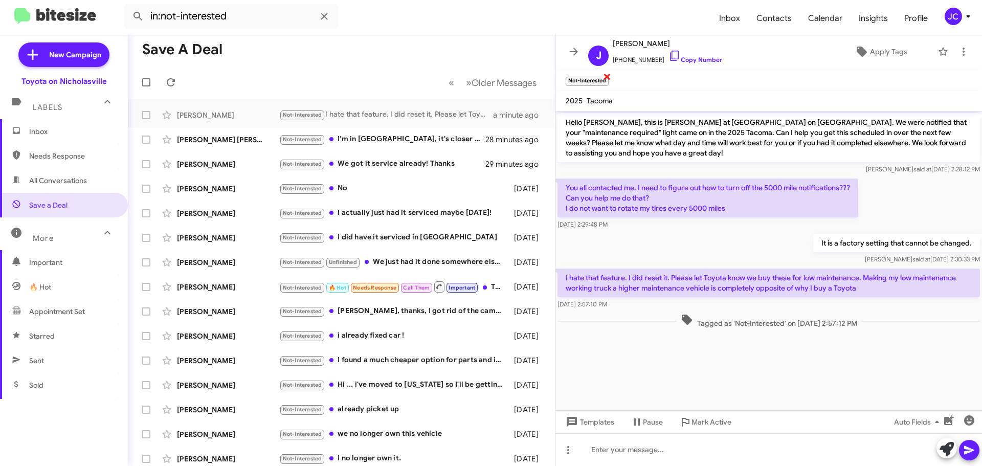
click at [605, 77] on span "×" at bounding box center [607, 76] width 8 height 12
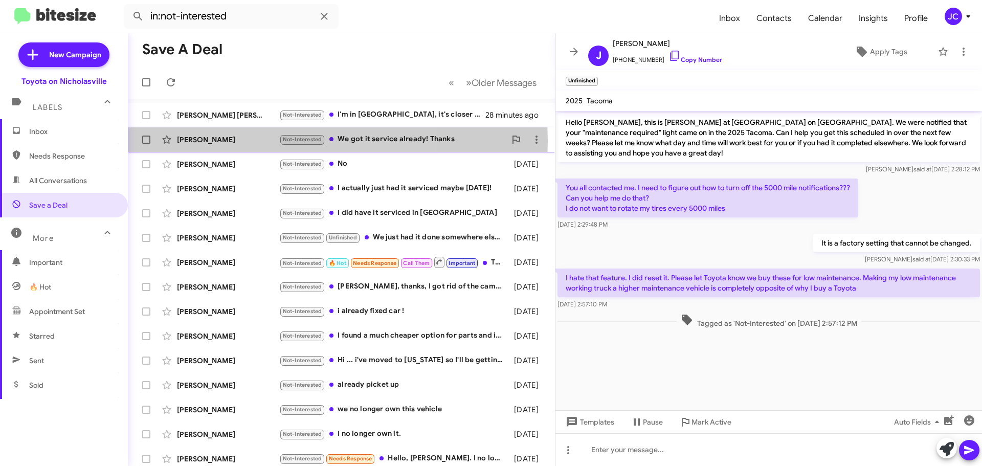
click at [232, 141] on div "[PERSON_NAME]" at bounding box center [228, 140] width 102 height 10
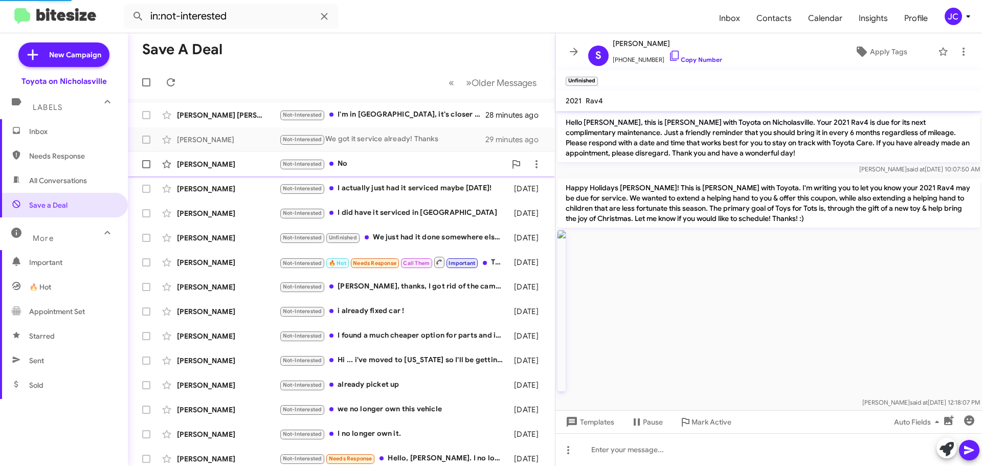
scroll to position [415, 0]
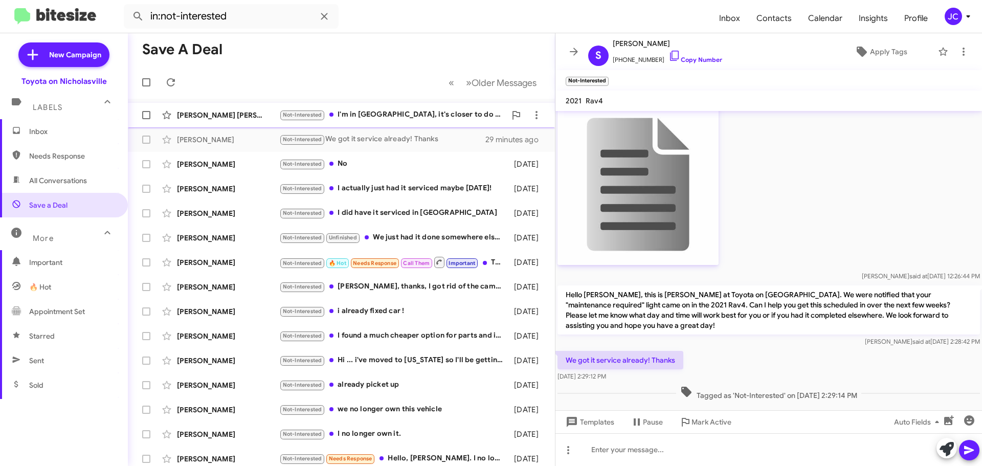
click at [230, 112] on div "[PERSON_NAME] [PERSON_NAME]" at bounding box center [228, 115] width 102 height 10
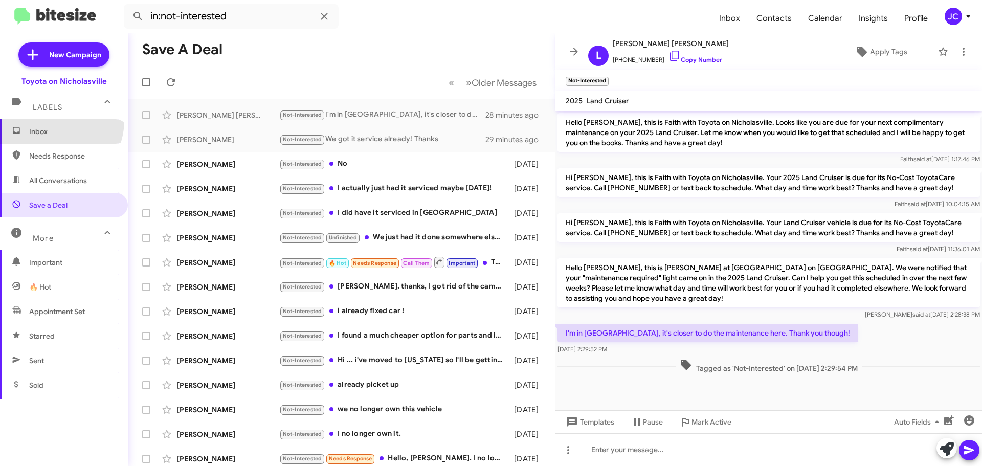
click at [54, 121] on span "Inbox" at bounding box center [64, 131] width 128 height 25
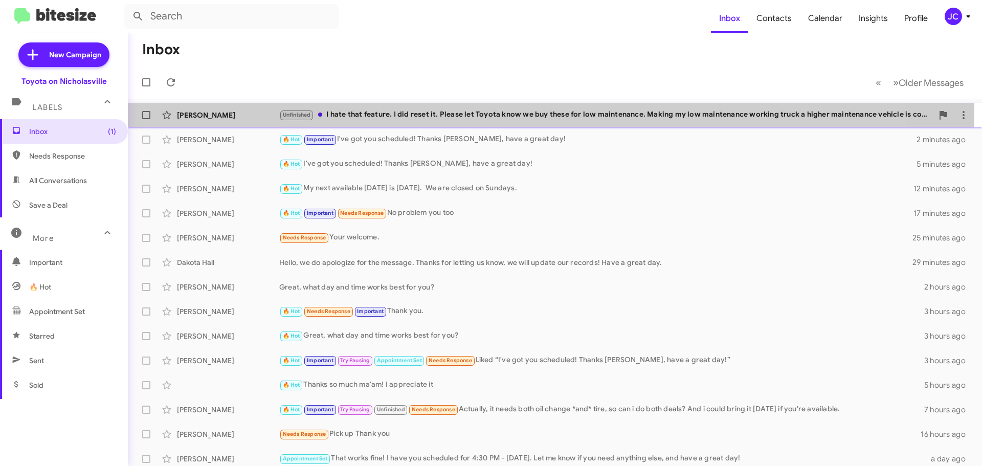
click at [226, 109] on div "[PERSON_NAME] Unfinished I hate that feature. I did reset it. Please let Toyota…" at bounding box center [555, 115] width 838 height 20
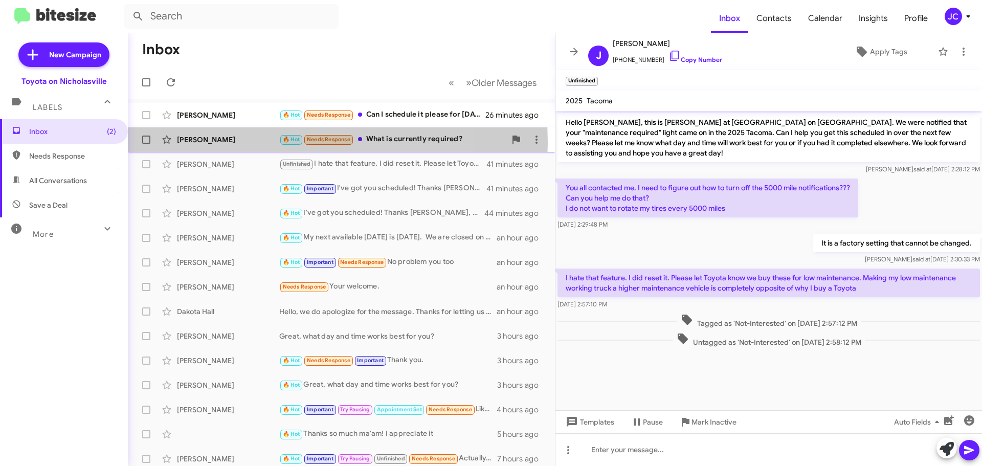
click at [250, 142] on div "[PERSON_NAME]" at bounding box center [228, 140] width 102 height 10
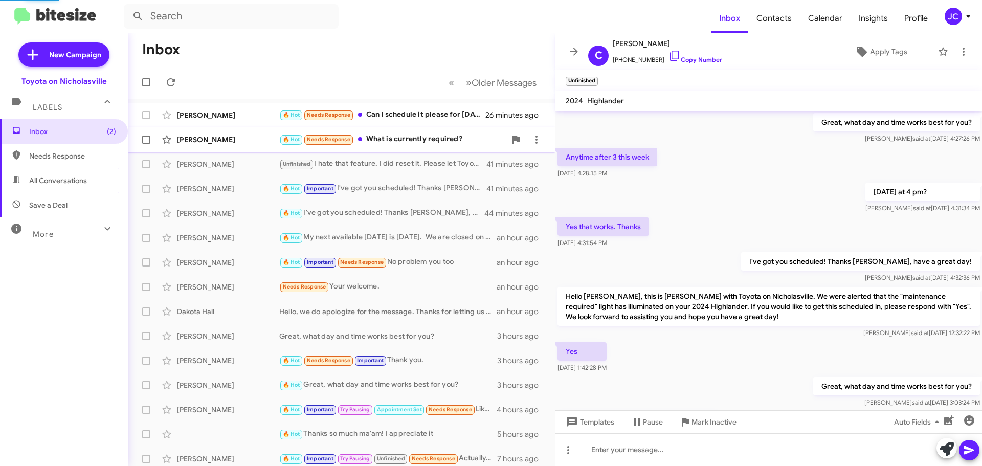
scroll to position [916, 0]
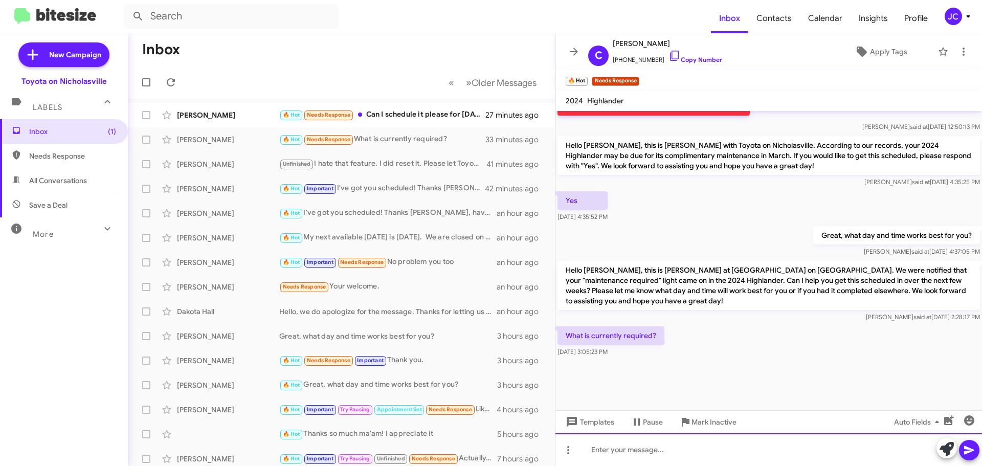
click at [630, 449] on div at bounding box center [769, 449] width 427 height 33
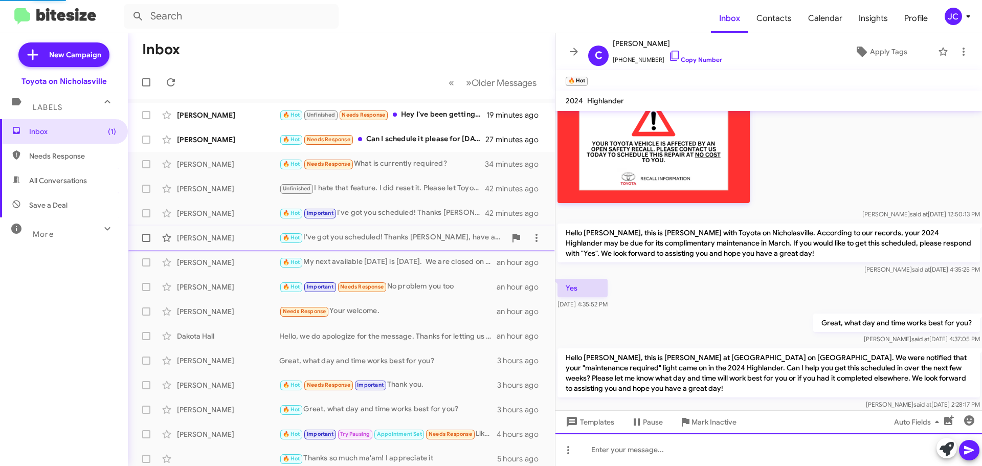
scroll to position [0, 0]
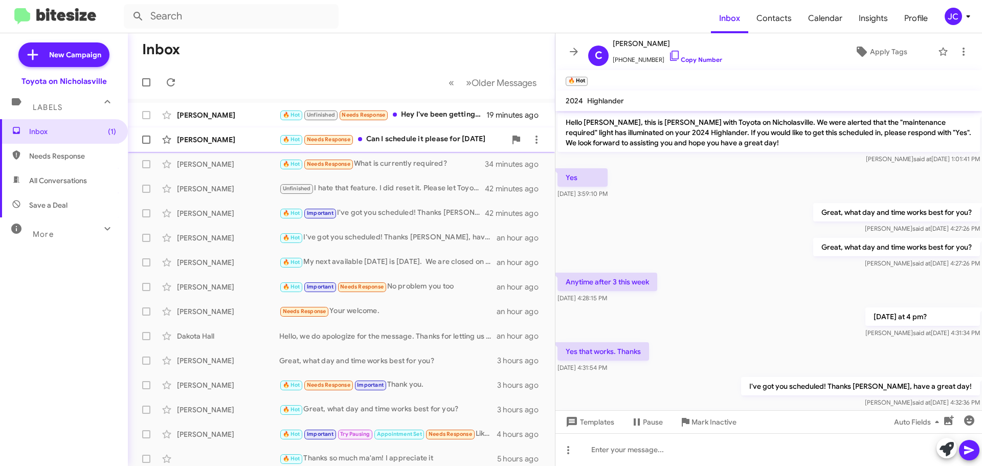
click at [211, 140] on div "[PERSON_NAME]" at bounding box center [228, 140] width 102 height 10
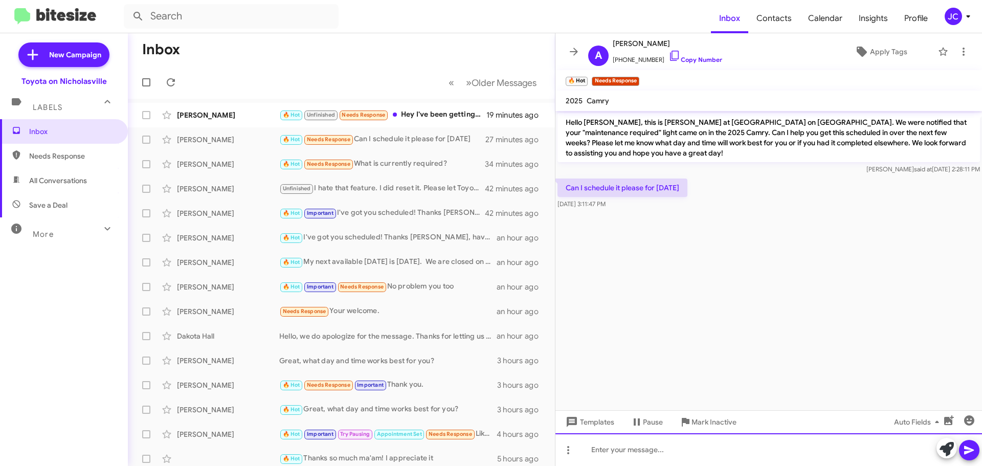
click at [648, 446] on div at bounding box center [769, 449] width 427 height 33
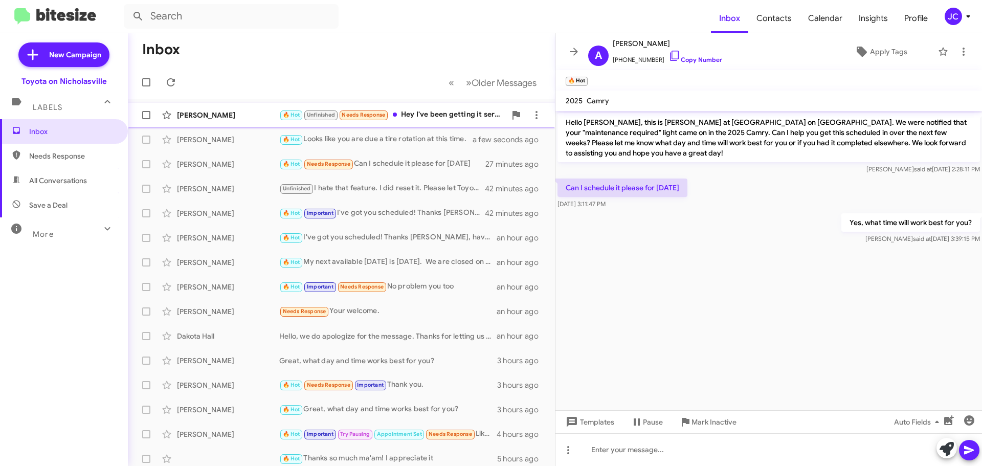
click at [221, 115] on div "[PERSON_NAME]" at bounding box center [228, 115] width 102 height 10
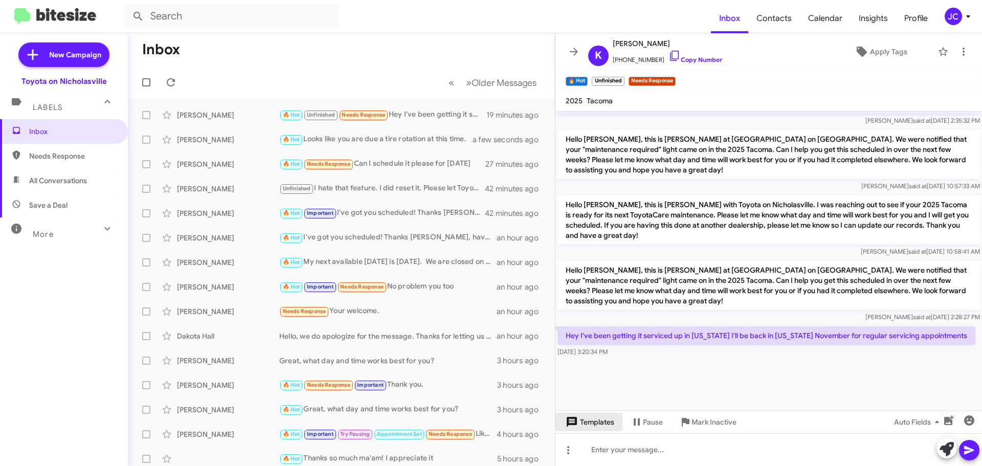
click at [598, 420] on span "Templates" at bounding box center [589, 422] width 51 height 18
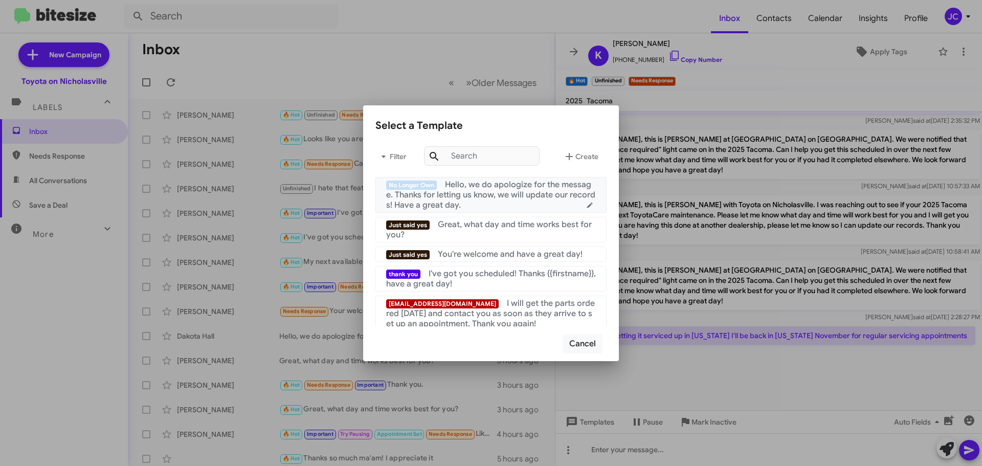
click at [484, 186] on span "Hello, we do apologize for the message. Thanks for letting us know, we will upd…" at bounding box center [490, 195] width 209 height 31
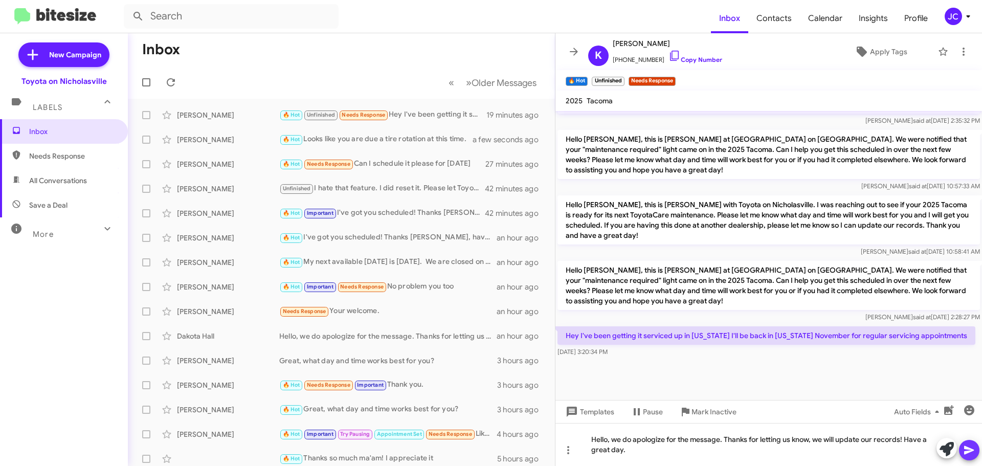
click at [970, 451] on icon at bounding box center [970, 450] width 10 height 9
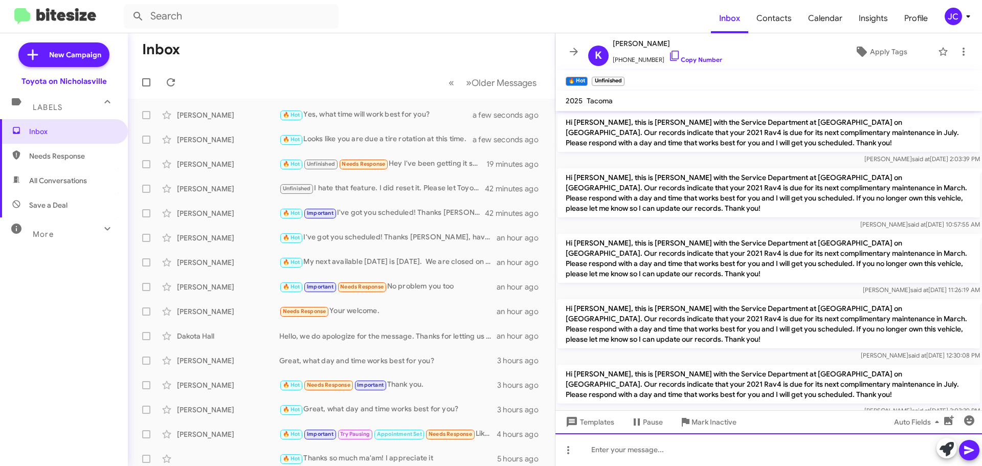
scroll to position [51, 0]
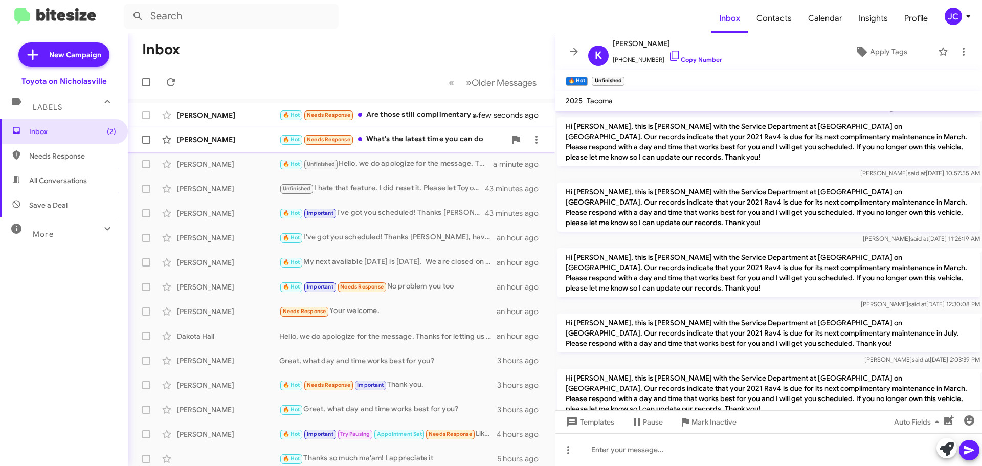
click at [230, 139] on div "Ashley Baker" at bounding box center [228, 140] width 102 height 10
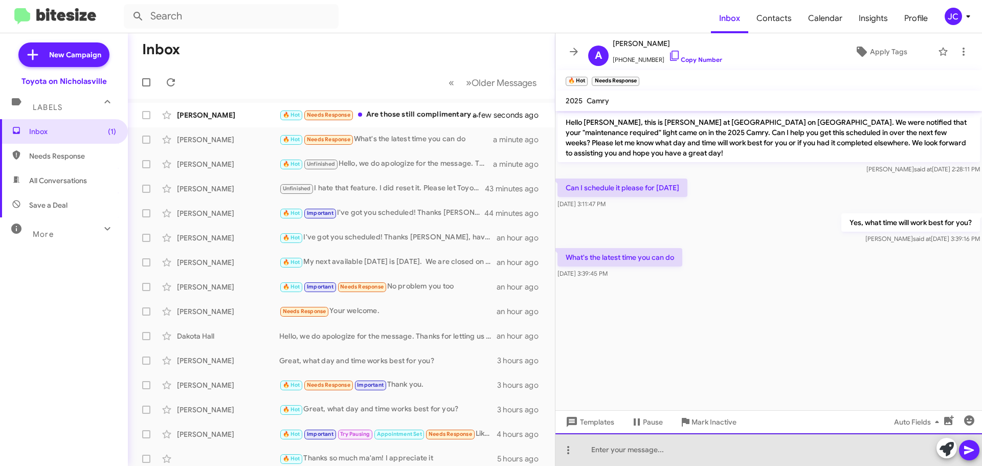
click at [641, 448] on div at bounding box center [769, 449] width 427 height 33
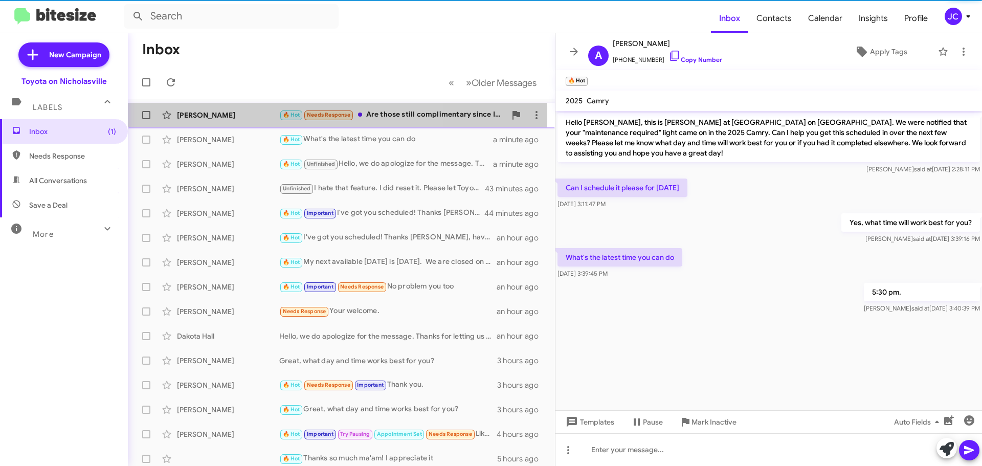
click at [235, 115] on div "Cortney Scott" at bounding box center [228, 115] width 102 height 10
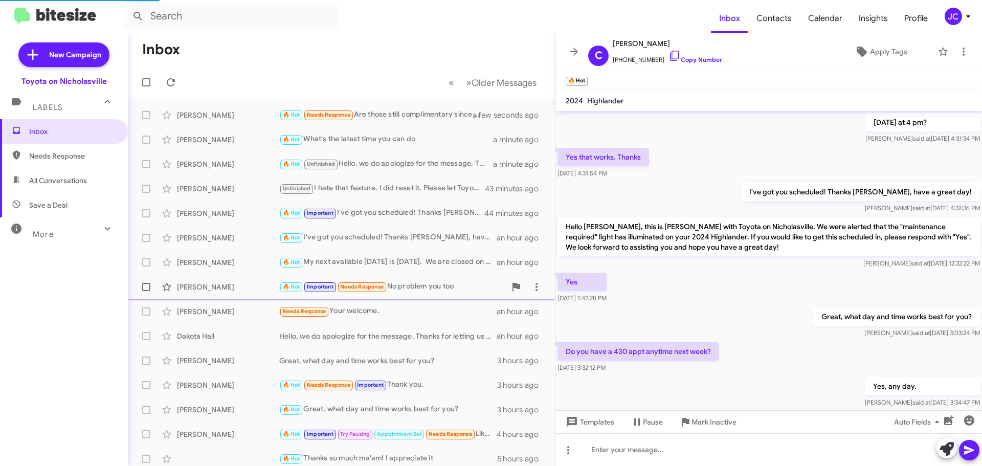
scroll to position [916, 0]
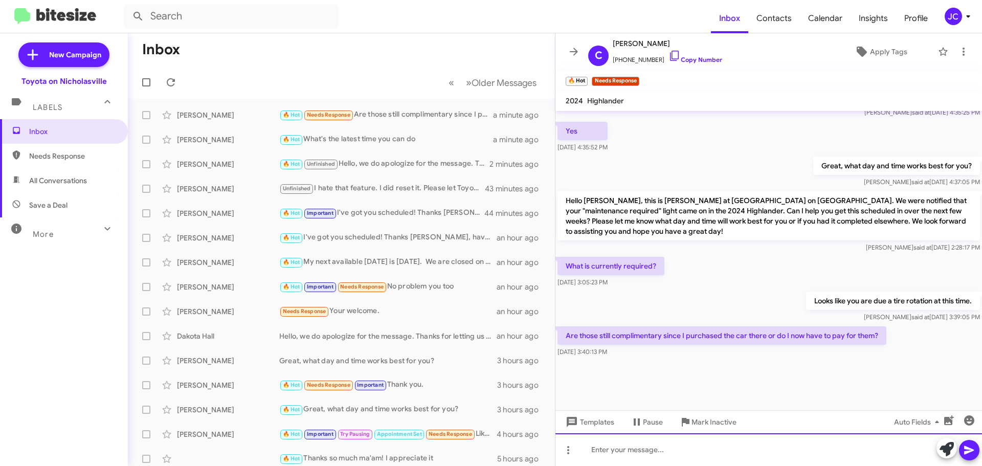
click at [658, 453] on div at bounding box center [769, 449] width 427 height 33
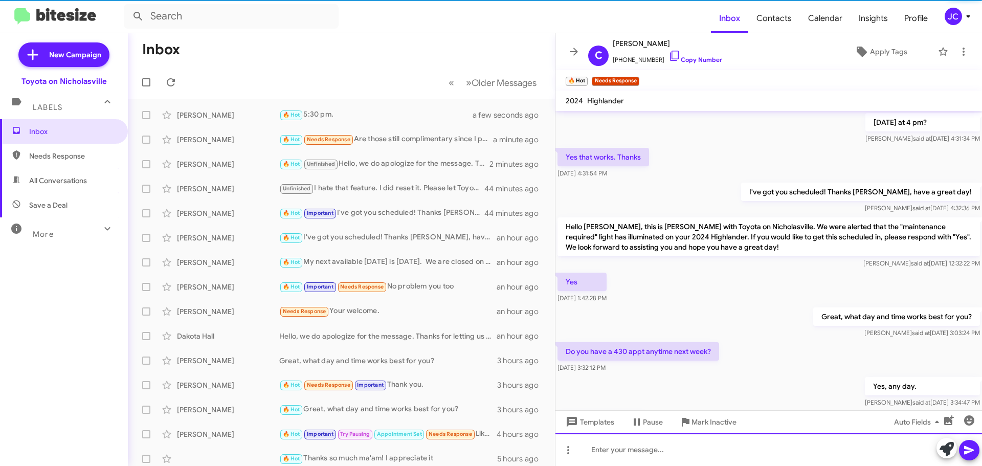
scroll to position [51, 0]
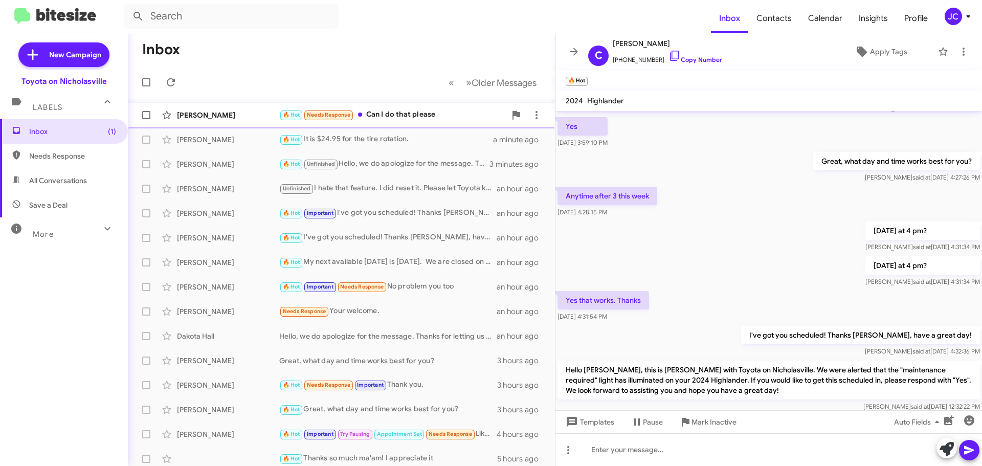
click at [217, 119] on div "Ashley Baker" at bounding box center [228, 115] width 102 height 10
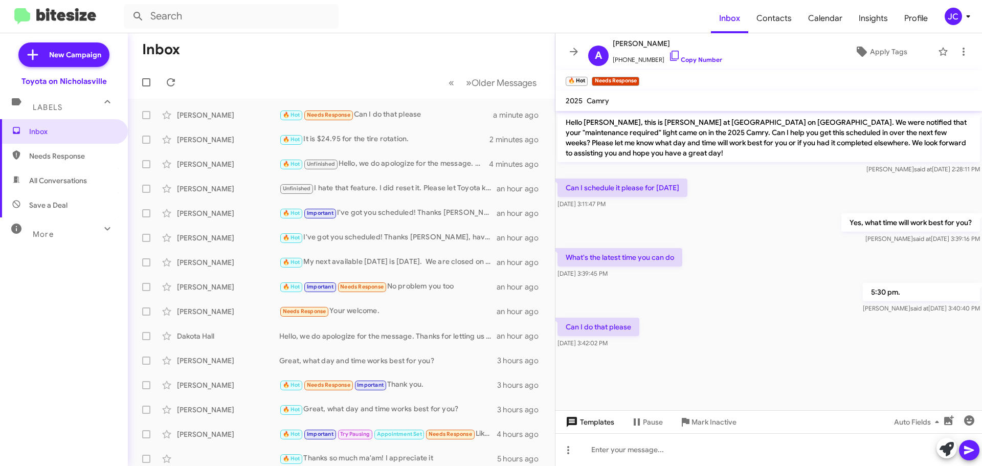
click at [583, 422] on span "Templates" at bounding box center [589, 422] width 51 height 18
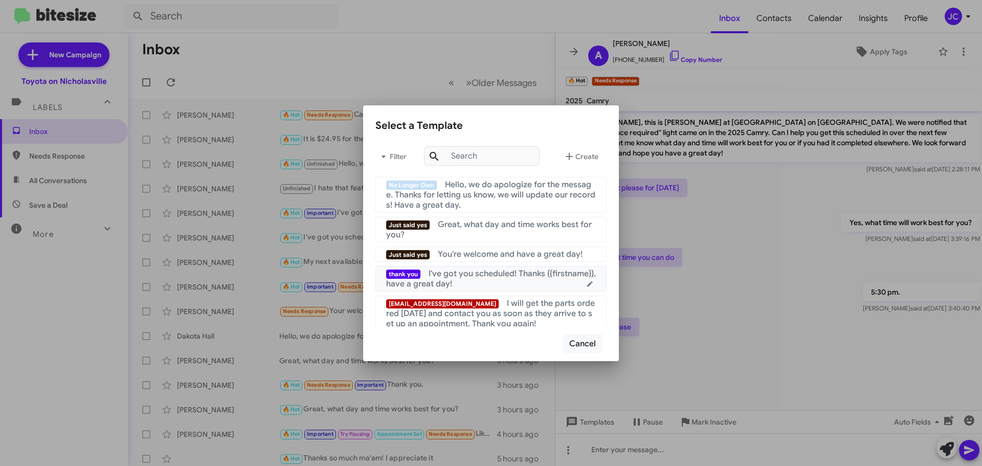
click at [497, 282] on div "thank you I've got you scheduled! Thanks {{firstname}}, have a great day!" at bounding box center [491, 279] width 210 height 20
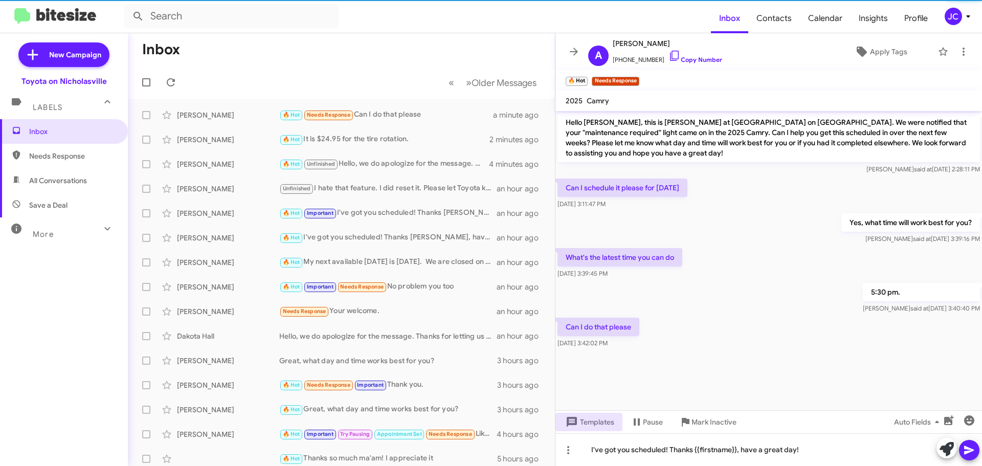
click at [971, 448] on icon at bounding box center [969, 450] width 12 height 12
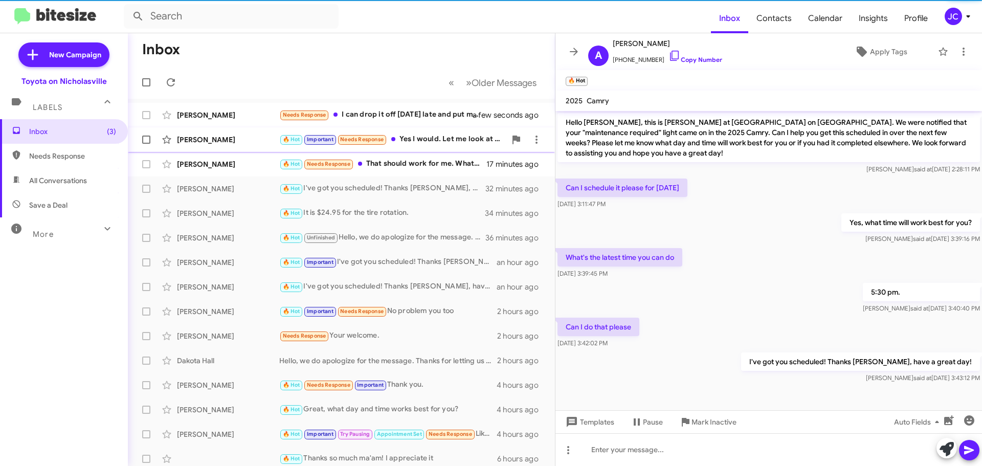
click at [213, 141] on div "[PERSON_NAME]" at bounding box center [228, 140] width 102 height 10
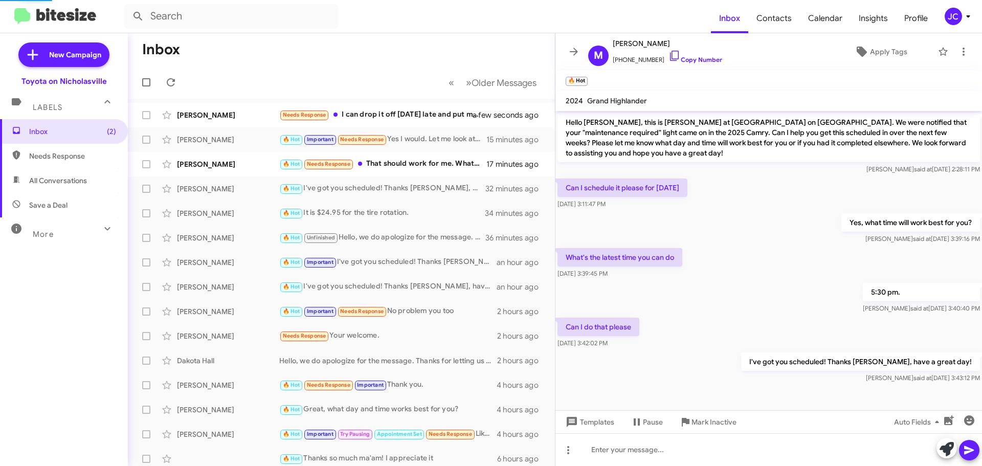
scroll to position [499, 0]
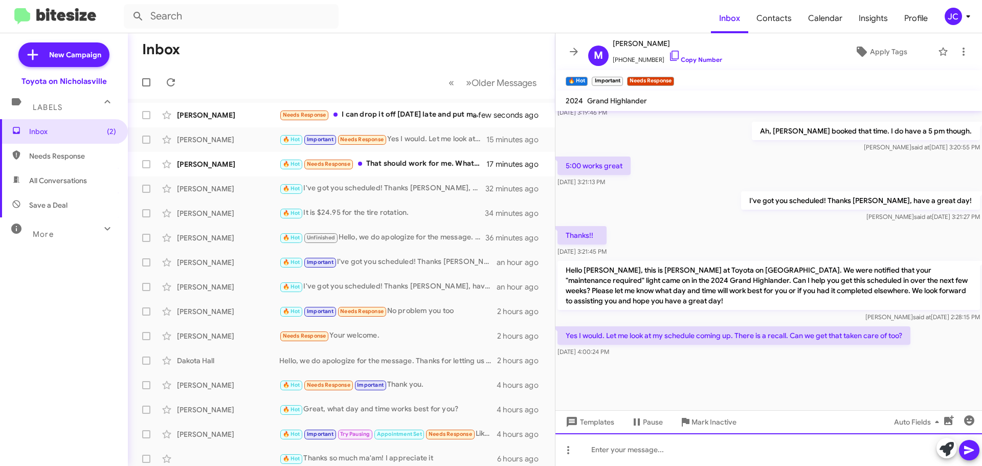
click at [705, 458] on div at bounding box center [769, 449] width 427 height 33
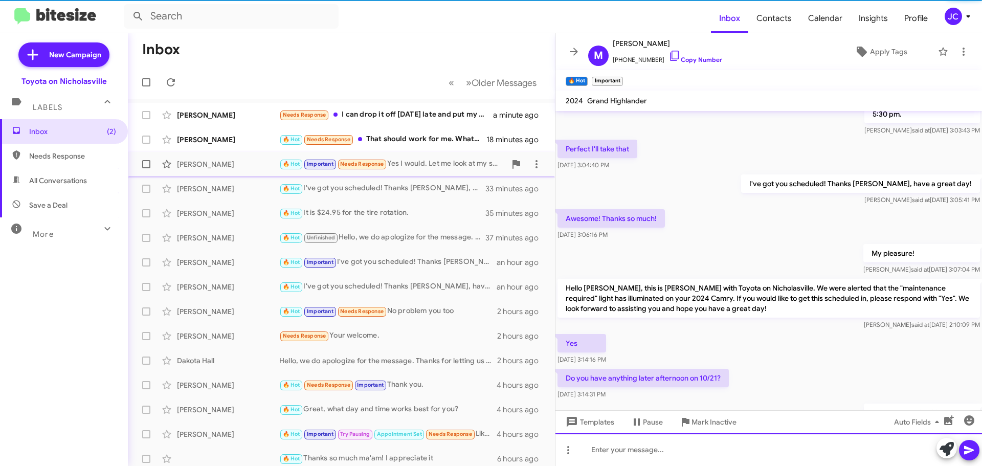
scroll to position [0, 0]
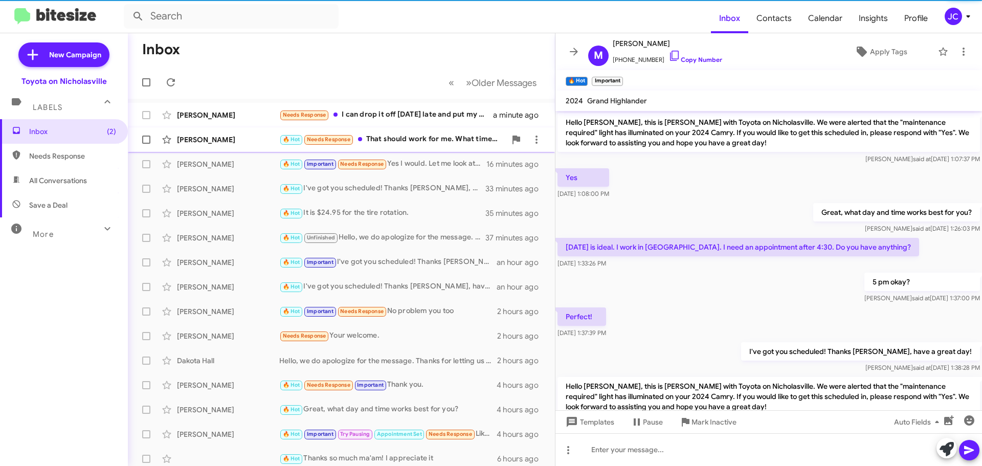
click at [226, 146] on div "Joshua Stacy 🔥 Hot Needs Response That should work for me. What times work for …" at bounding box center [341, 139] width 411 height 20
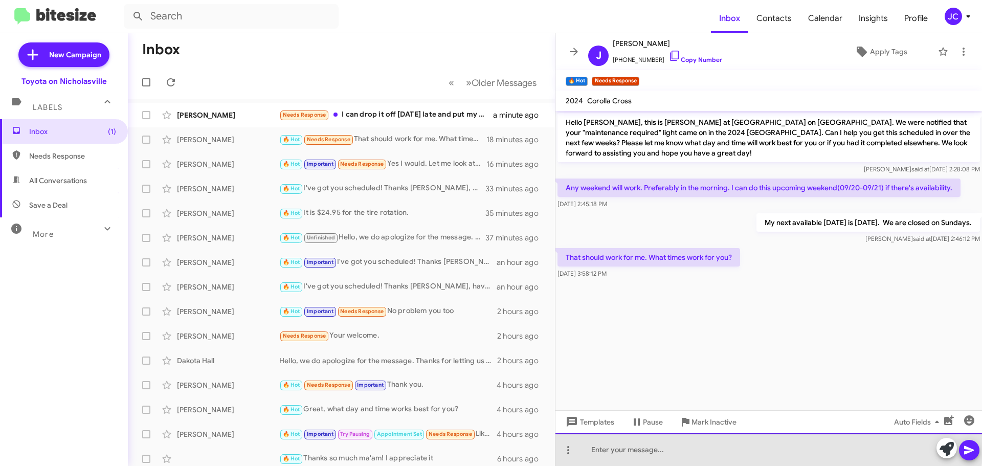
click at [692, 446] on div at bounding box center [769, 449] width 427 height 33
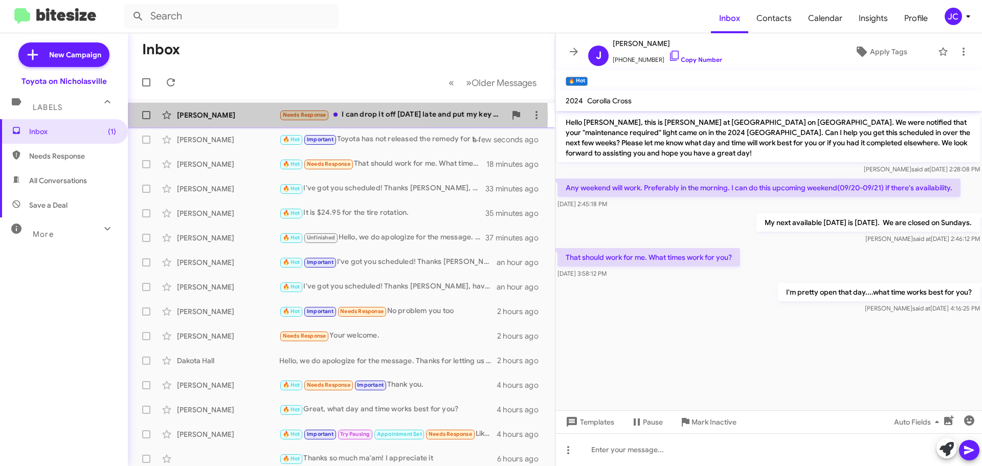
click at [226, 117] on div "[PERSON_NAME]" at bounding box center [228, 115] width 102 height 10
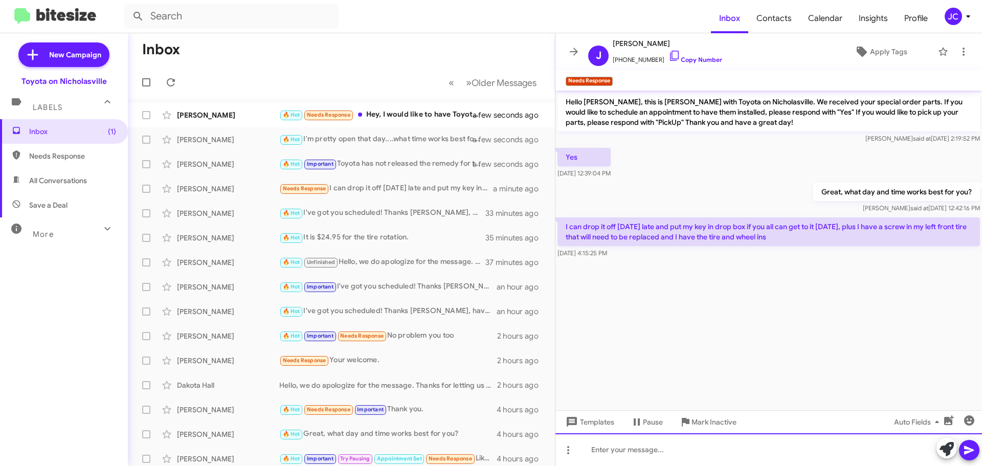
click at [610, 445] on div at bounding box center [769, 449] width 427 height 33
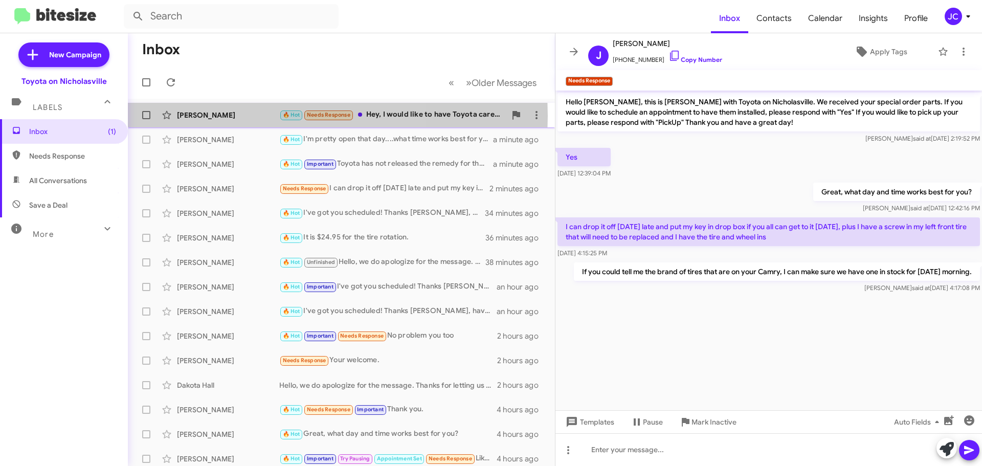
click at [227, 116] on div "Ashley Spencer" at bounding box center [228, 115] width 102 height 10
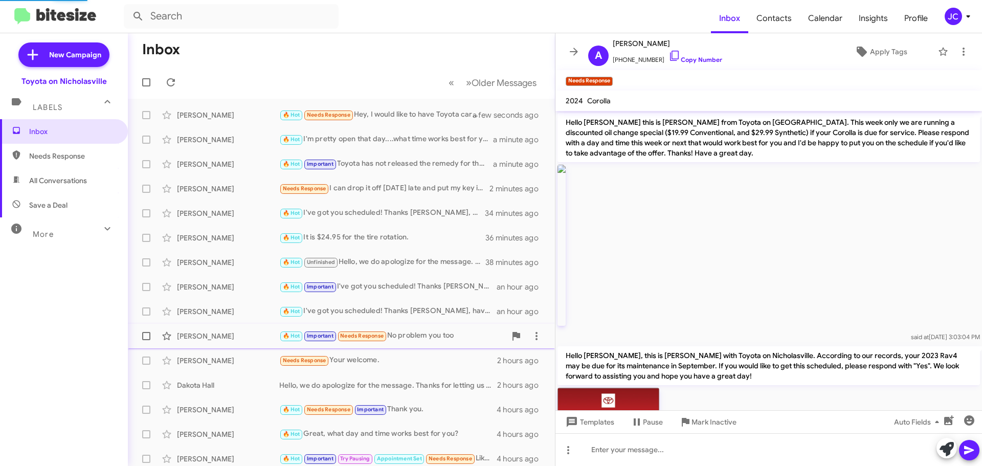
scroll to position [1002, 0]
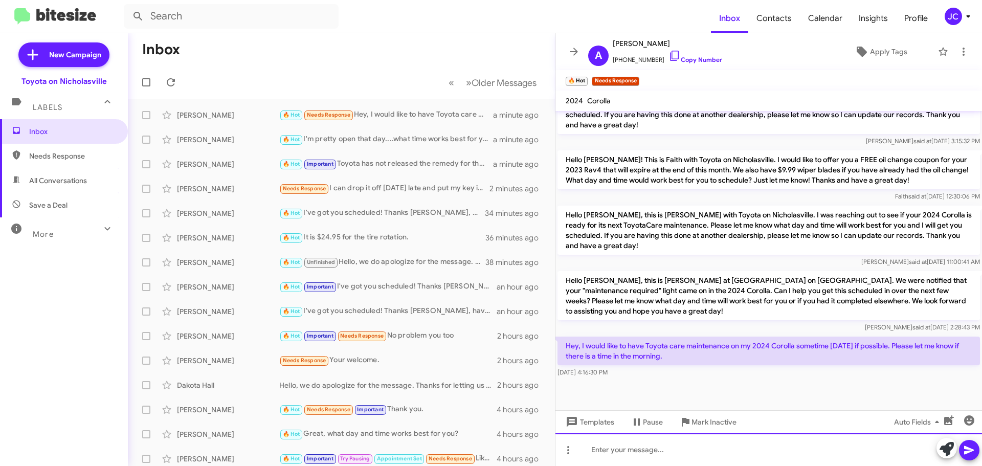
click at [671, 458] on div at bounding box center [769, 449] width 427 height 33
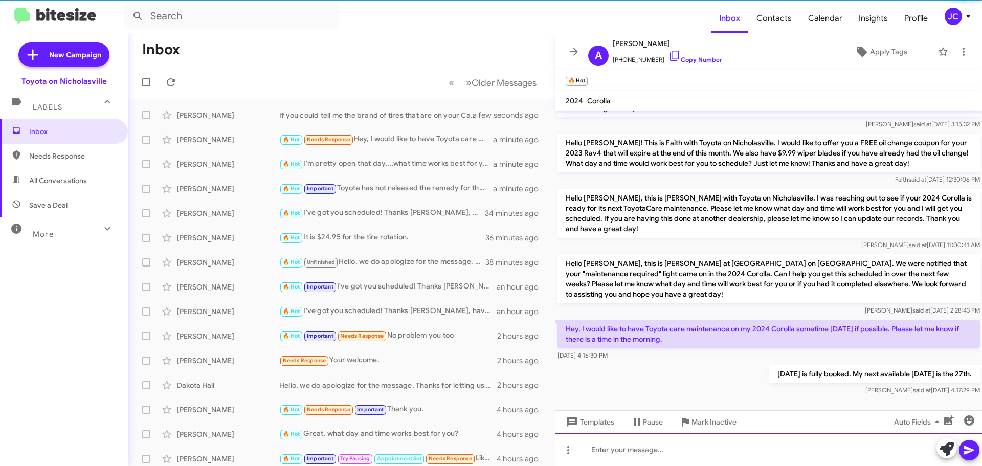
scroll to position [1040, 0]
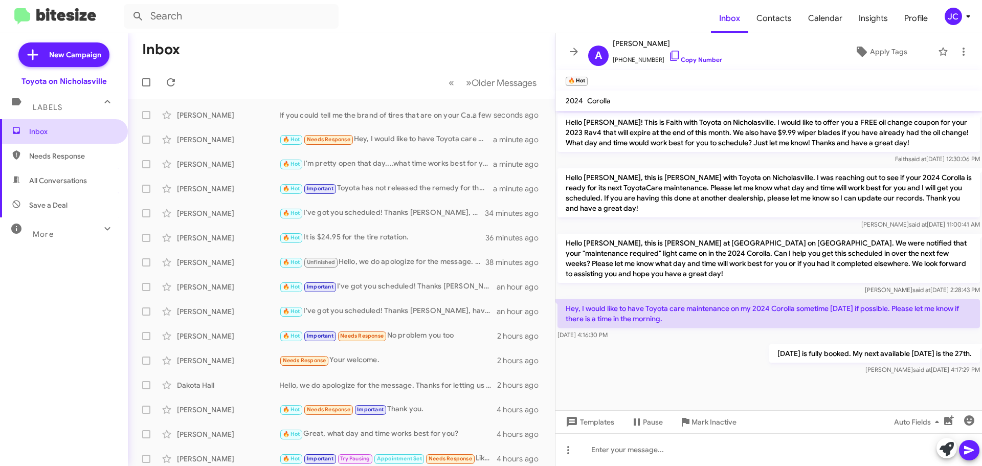
click at [94, 133] on span "Inbox" at bounding box center [72, 131] width 87 height 10
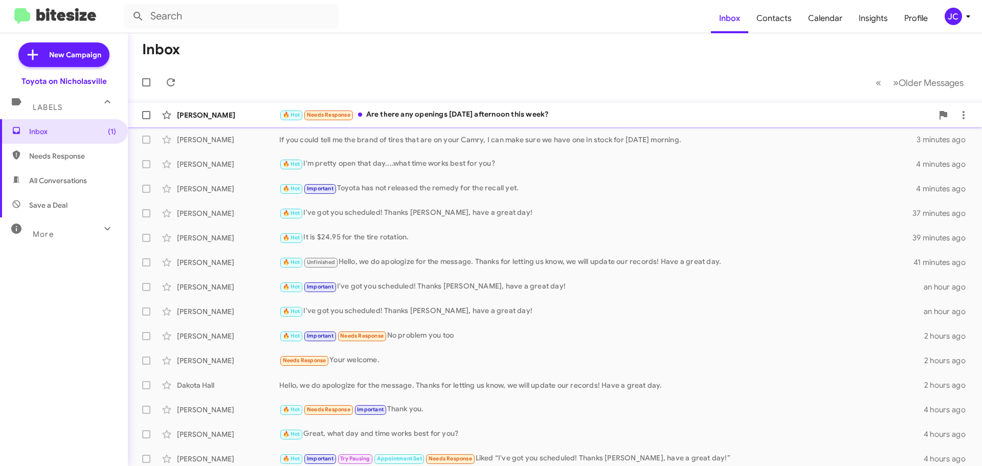
click at [223, 111] on div "Ashley Spencer" at bounding box center [228, 115] width 102 height 10
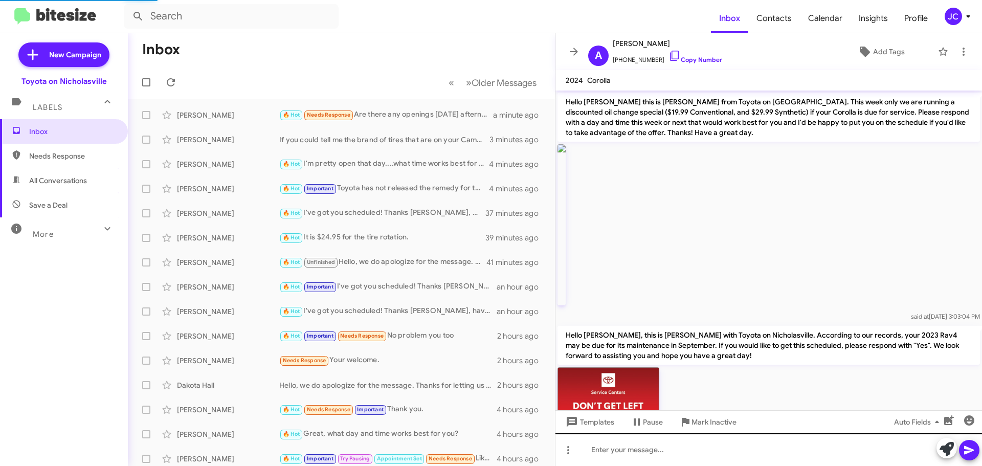
scroll to position [1057, 0]
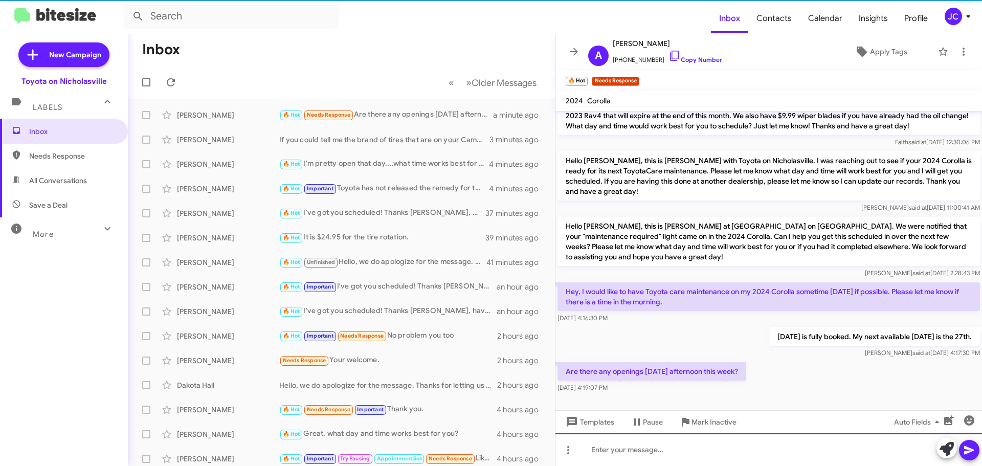
click at [610, 452] on div at bounding box center [769, 449] width 427 height 33
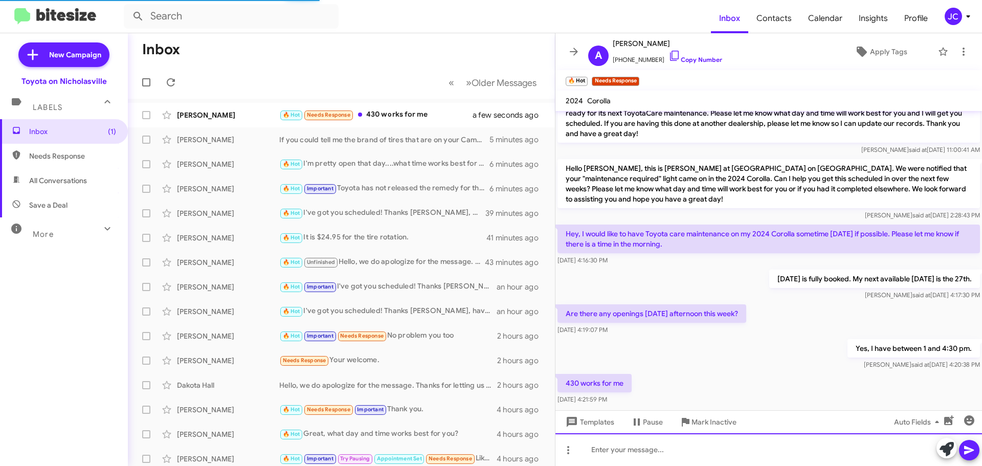
scroll to position [0, 0]
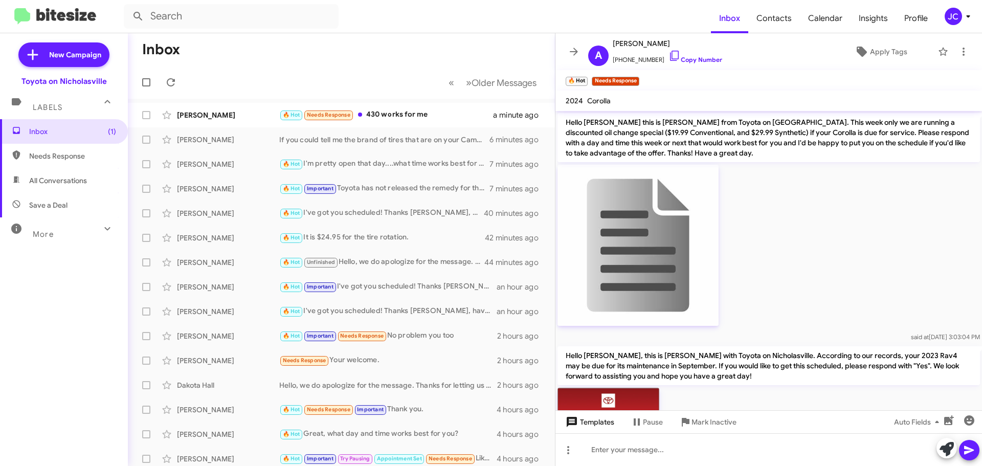
click at [604, 423] on span "Templates" at bounding box center [589, 422] width 51 height 18
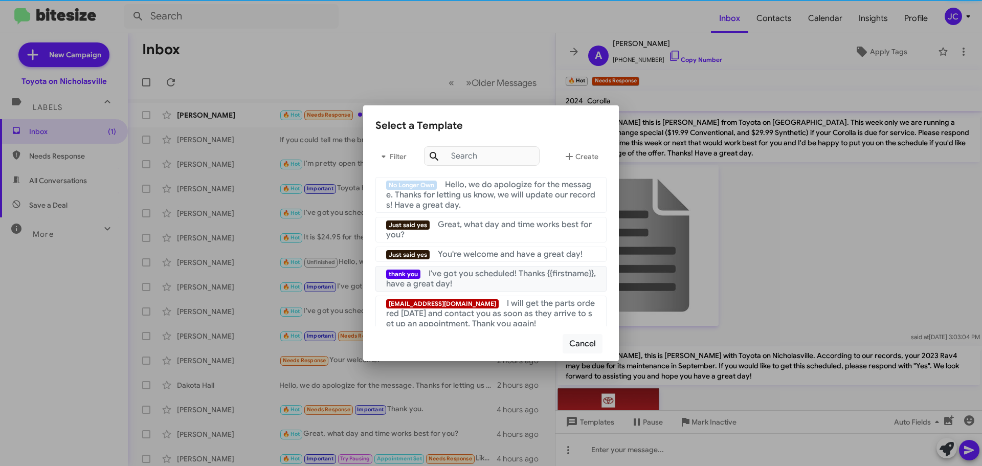
click at [508, 286] on div "thank you I've got you scheduled! Thanks {{firstname}}, have a great day!" at bounding box center [491, 279] width 210 height 20
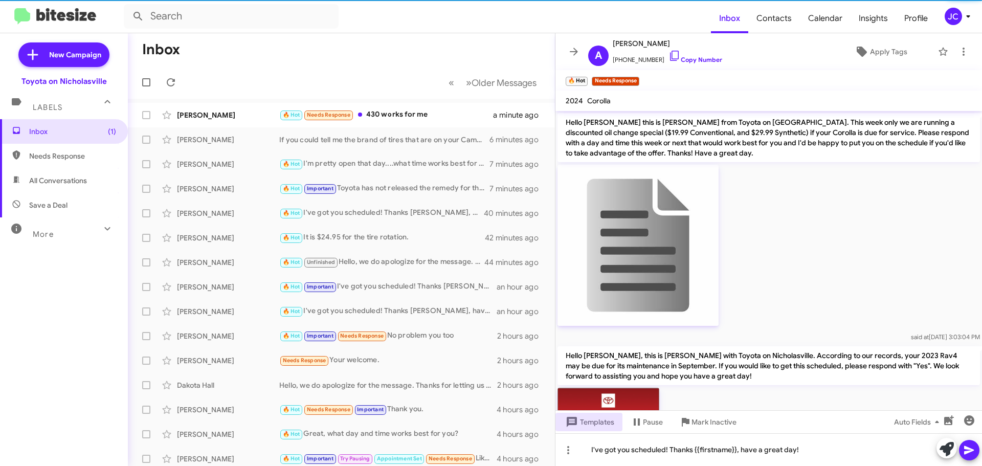
click at [967, 454] on icon at bounding box center [969, 450] width 12 height 12
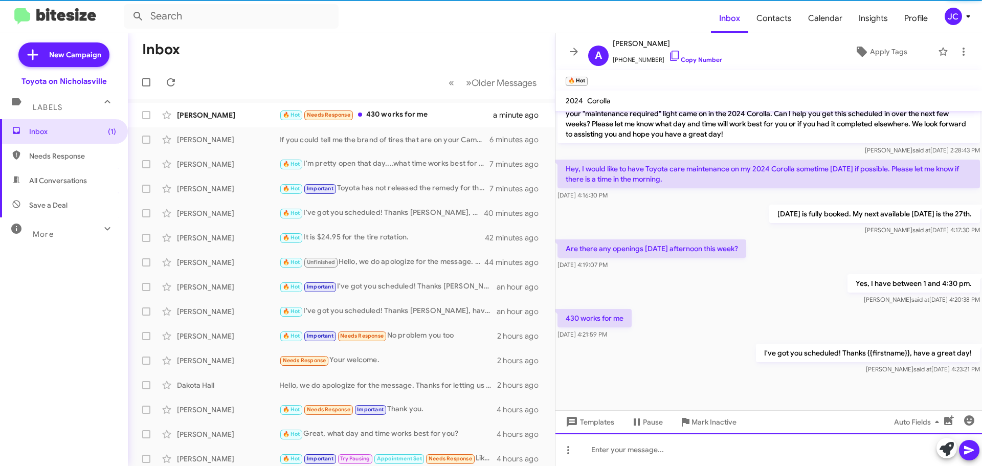
scroll to position [1189, 0]
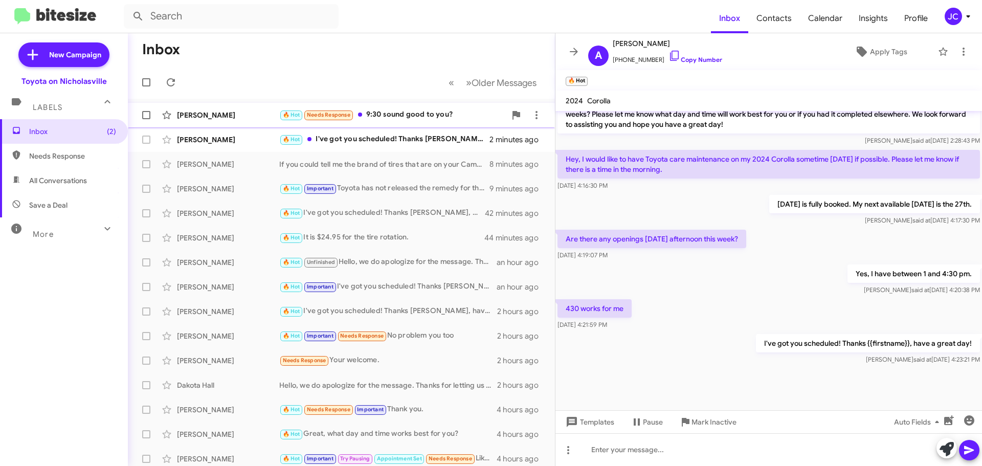
click at [210, 113] on div "[PERSON_NAME]" at bounding box center [228, 115] width 102 height 10
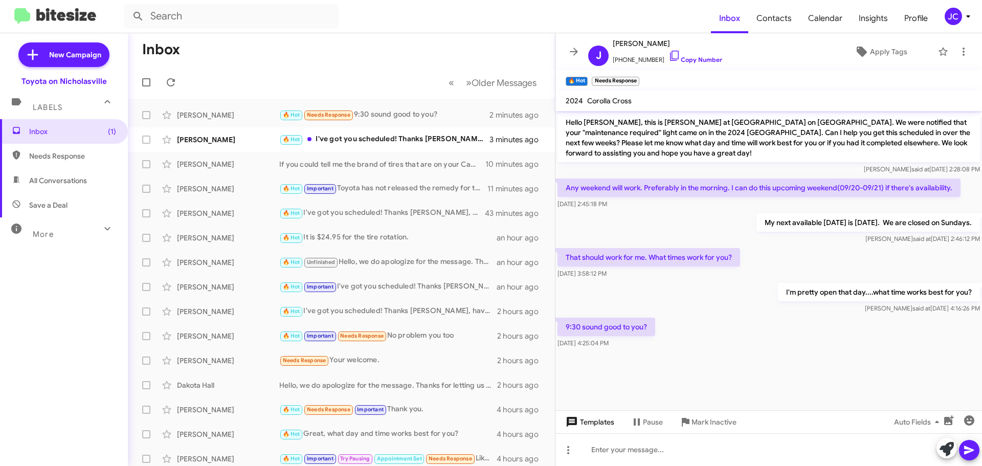
click at [596, 423] on span "Templates" at bounding box center [589, 422] width 51 height 18
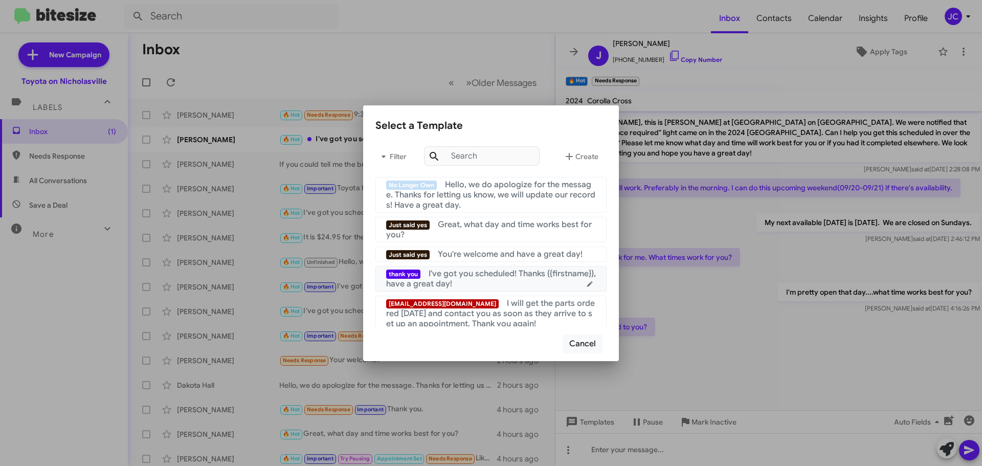
click at [509, 275] on span "I've got you scheduled! Thanks {{firstname}}, have a great day!" at bounding box center [491, 279] width 210 height 20
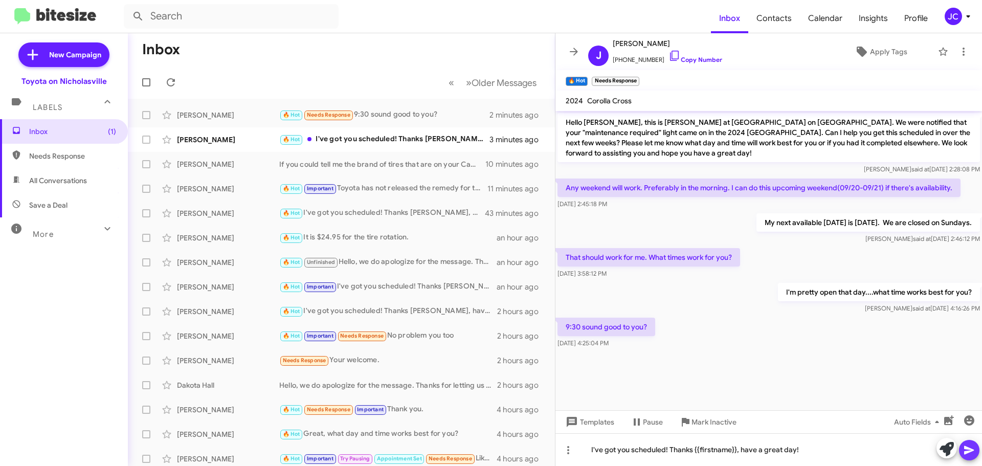
click at [966, 448] on icon at bounding box center [970, 450] width 10 height 9
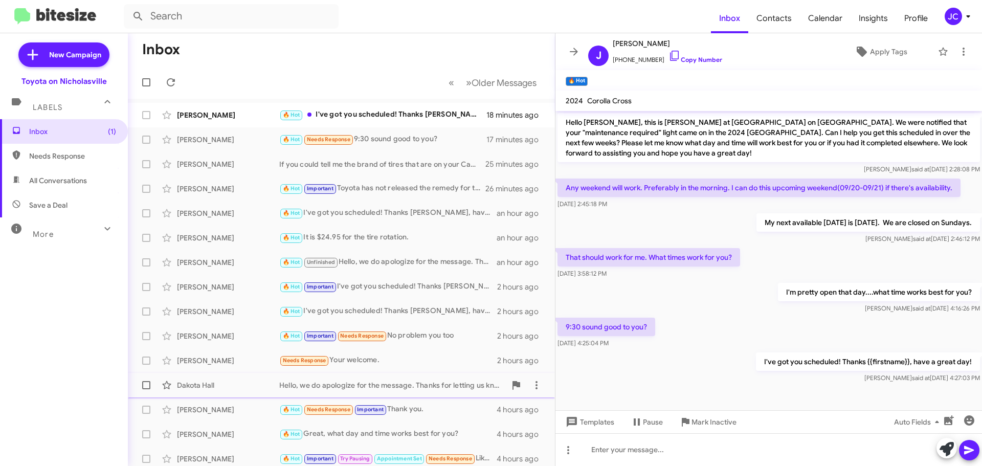
drag, startPoint x: 268, startPoint y: 404, endPoint x: 272, endPoint y: 395, distance: 9.9
click at [268, 401] on div "Ed Sidebotham 🔥 Hot Needs Response Important Thank you. 4 hours ago" at bounding box center [341, 410] width 411 height 20
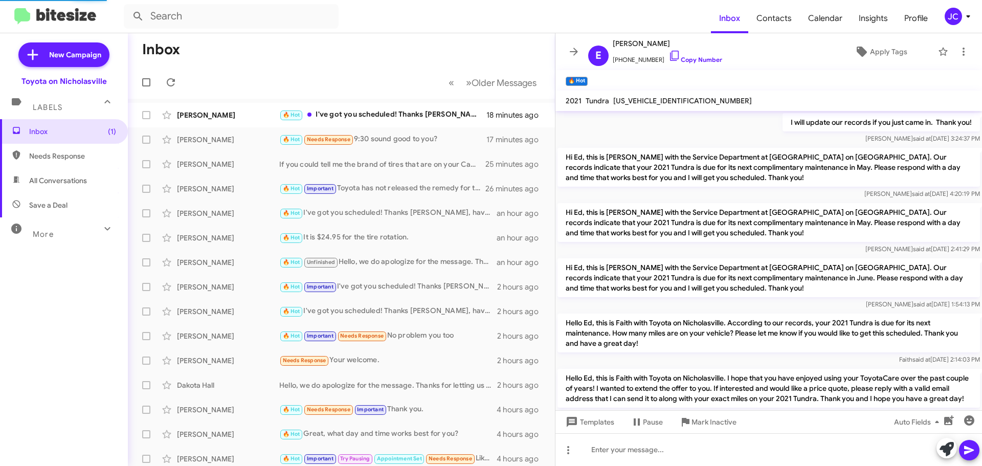
scroll to position [1080, 0]
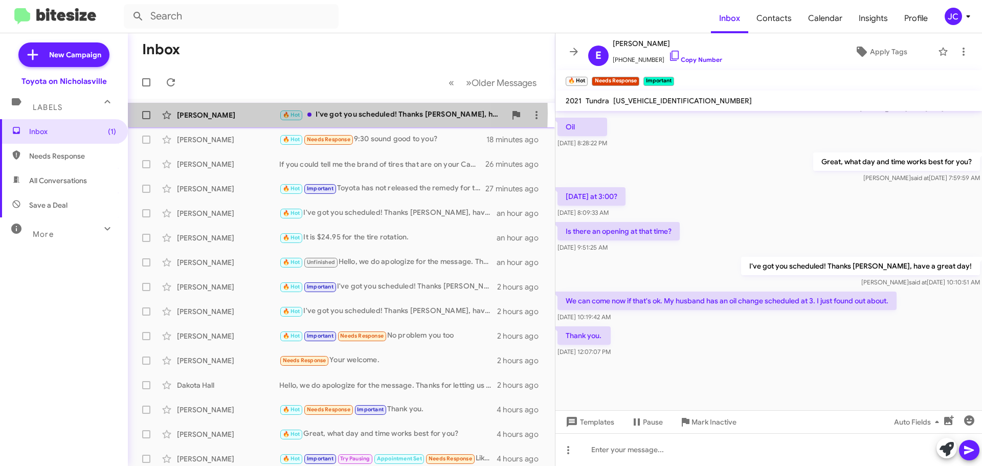
click at [259, 113] on div "Ashley Spencer" at bounding box center [228, 115] width 102 height 10
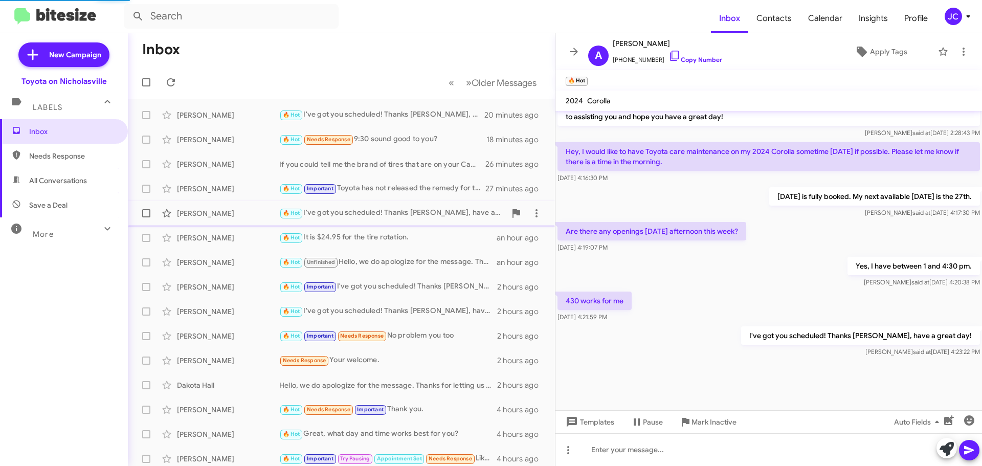
scroll to position [953, 0]
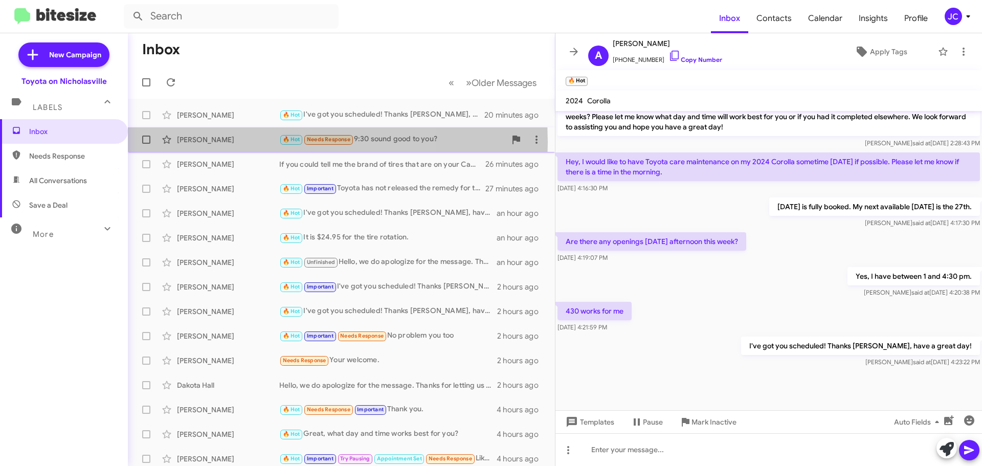
click at [232, 142] on div "[PERSON_NAME]" at bounding box center [228, 140] width 102 height 10
